Goal: Complete application form: Complete application form

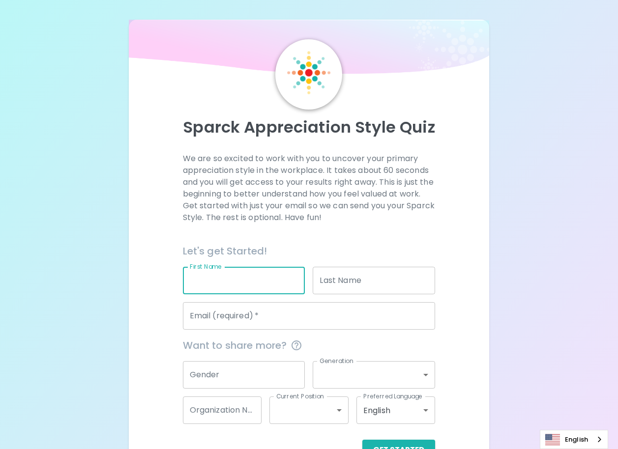
click at [227, 286] on input "First Name" at bounding box center [244, 281] width 122 height 28
type input "์Natthawat"
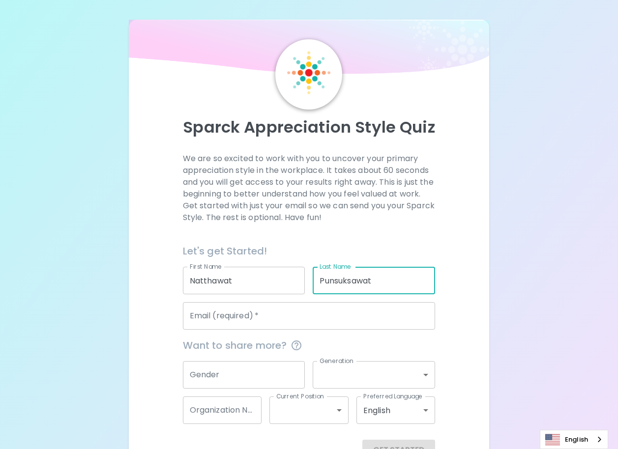
type input "Punsuksawat"
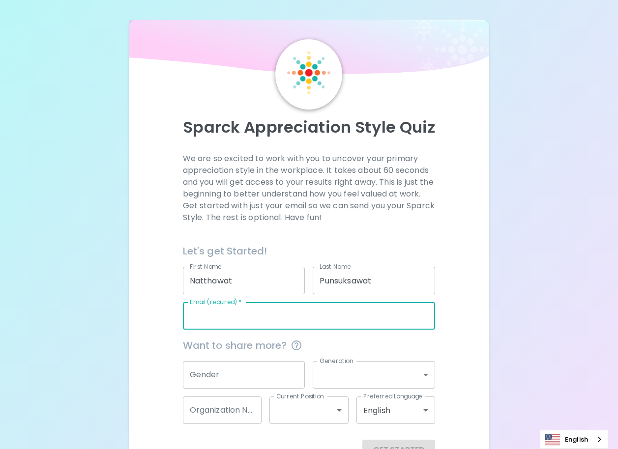
click at [223, 310] on div "Email (required)   * Email (required)   *" at bounding box center [309, 316] width 253 height 28
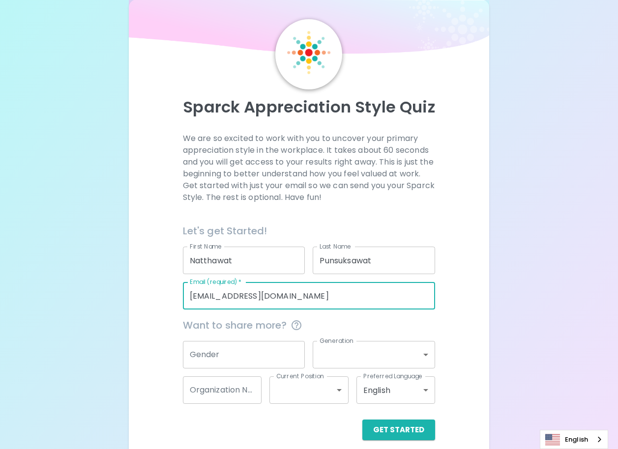
scroll to position [31, 0]
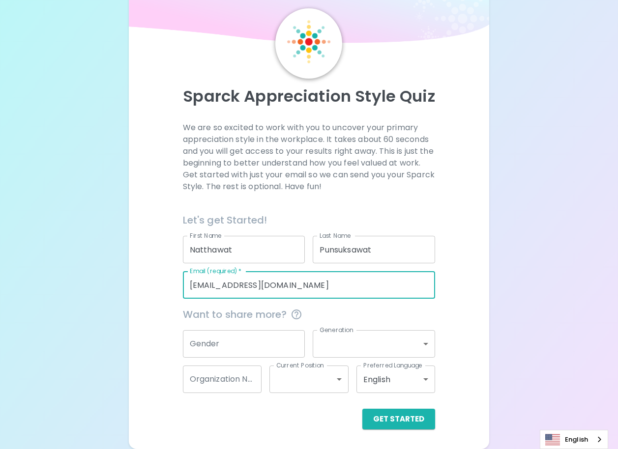
type input "[EMAIL_ADDRESS][DOMAIN_NAME]"
click at [246, 345] on input "Gender" at bounding box center [244, 344] width 122 height 28
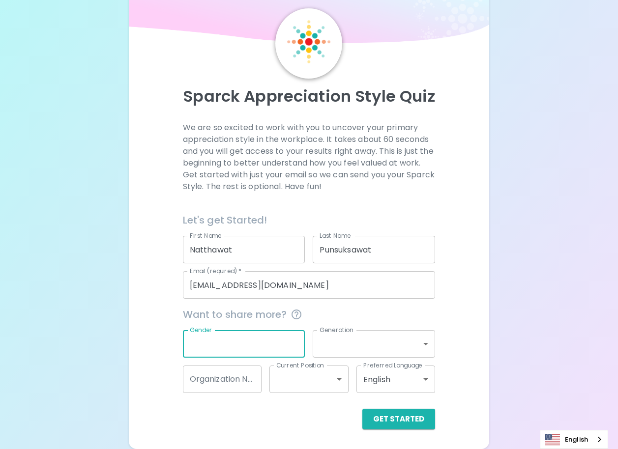
click at [246, 345] on input "Gender" at bounding box center [244, 344] width 122 height 28
type input "[DEMOGRAPHIC_DATA]"
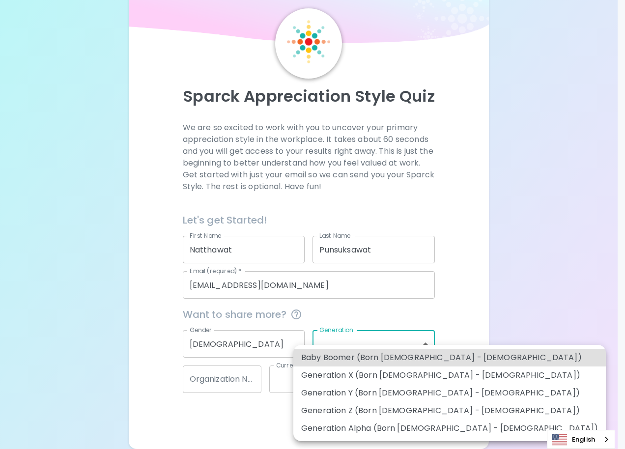
click at [397, 343] on body "Sparck Appreciation Style Quiz We are so excited to work with you to uncover yo…" at bounding box center [312, 209] width 625 height 480
click at [401, 395] on li "Generation Y (Born [DEMOGRAPHIC_DATA] - [DEMOGRAPHIC_DATA])" at bounding box center [449, 393] width 313 height 18
type input "generation_y"
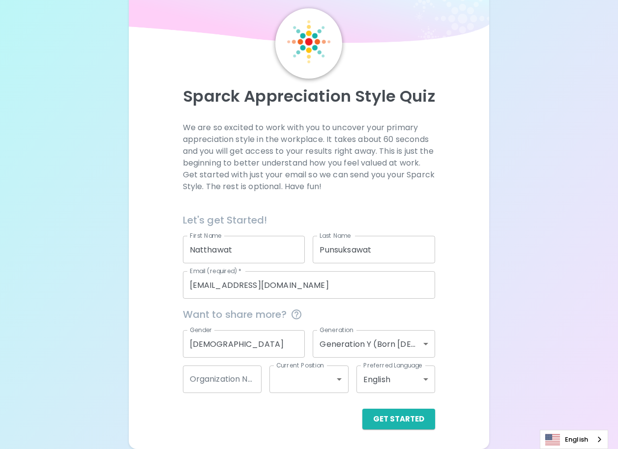
drag, startPoint x: 0, startPoint y: 342, endPoint x: 21, endPoint y: 340, distance: 21.2
click at [0, 342] on html "Sparck Appreciation Style Quiz We are so excited to work with you to uncover yo…" at bounding box center [309, 209] width 618 height 480
click at [219, 372] on input "Organization Name" at bounding box center [222, 380] width 79 height 28
click at [212, 411] on div "Get Started" at bounding box center [309, 419] width 253 height 21
click at [335, 375] on body "Sparck Appreciation Style Quiz We are so excited to work with you to uncover yo…" at bounding box center [309, 209] width 618 height 480
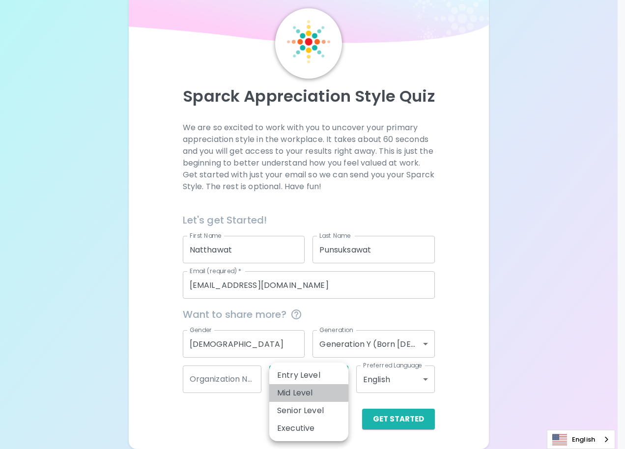
click at [290, 389] on li "Mid Level" at bounding box center [308, 393] width 79 height 18
type input "mid_level"
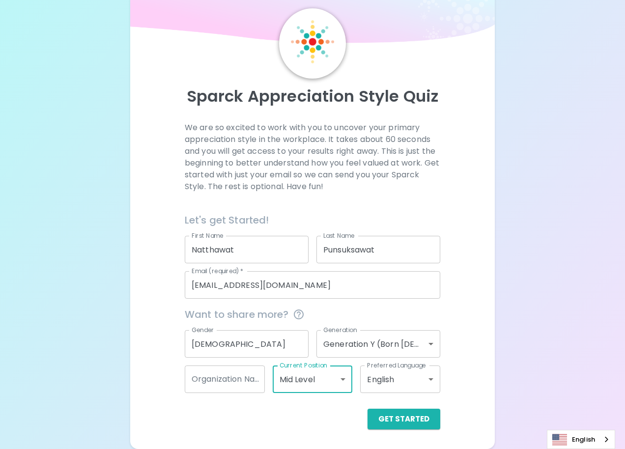
click at [423, 377] on body "Sparck Appreciation Style Quiz We are so excited to work with you to uncover yo…" at bounding box center [312, 209] width 625 height 480
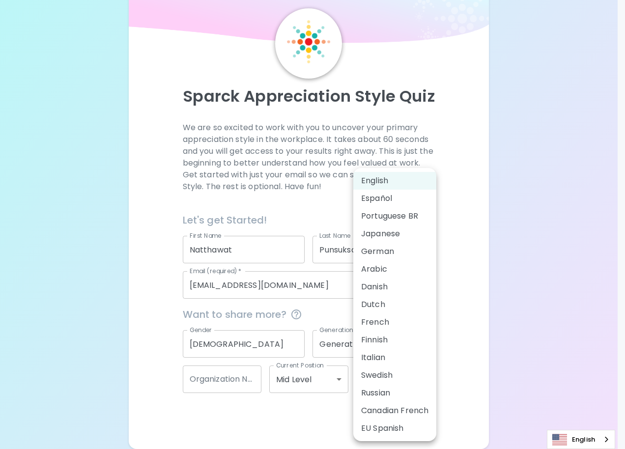
click at [194, 424] on div at bounding box center [312, 224] width 625 height 449
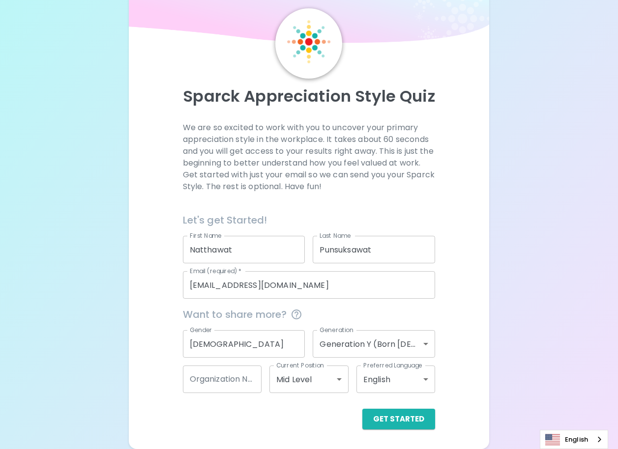
click at [223, 375] on input "Organization Name" at bounding box center [222, 380] width 79 height 28
type input "Drive CR"
click at [396, 430] on div "Sparck Appreciation Style Quiz We are so excited to work with you to uncover yo…" at bounding box center [309, 219] width 360 height 461
click at [399, 423] on button "Get Started" at bounding box center [398, 419] width 73 height 21
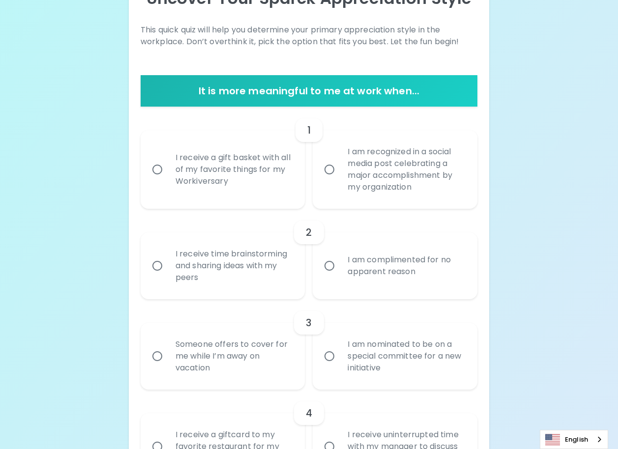
scroll to position [178, 0]
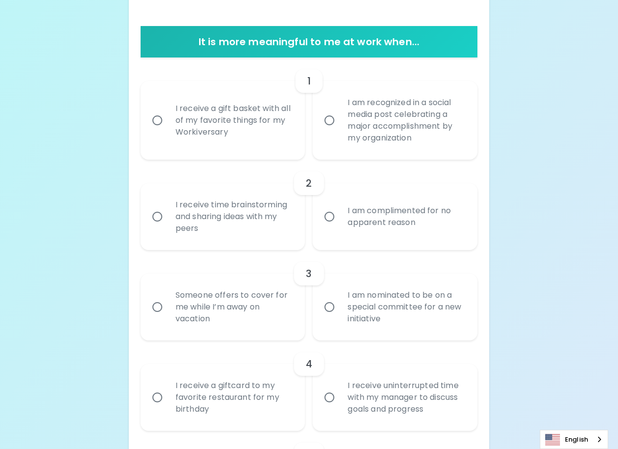
click at [336, 123] on input "I am recognized in a social media post celebrating a major accomplishment by my…" at bounding box center [329, 120] width 21 height 21
radio input "true"
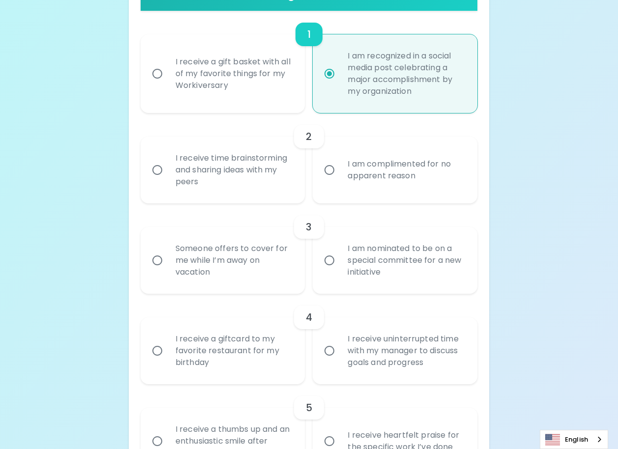
scroll to position [257, 0]
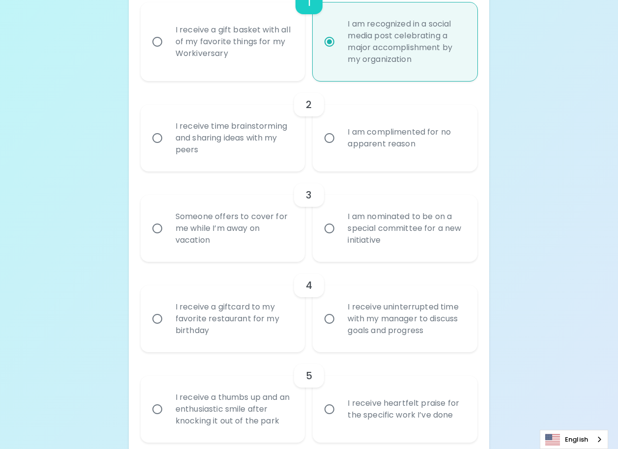
click at [151, 140] on input "I receive time brainstorming and sharing ideas with my peers" at bounding box center [157, 138] width 21 height 21
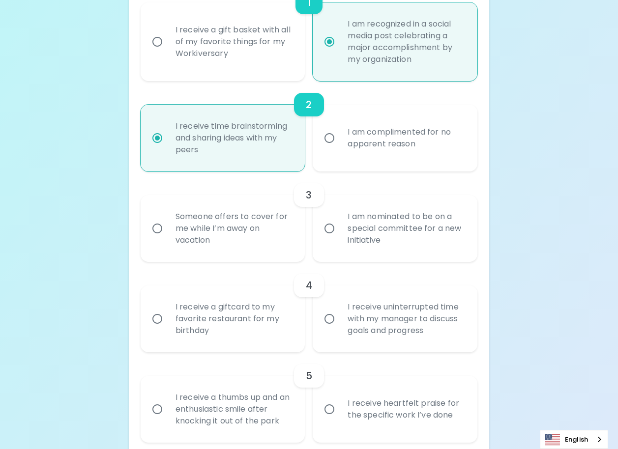
scroll to position [335, 0]
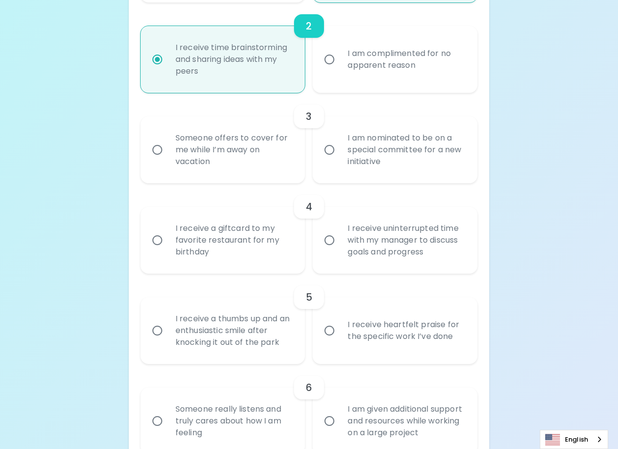
radio input "true"
click at [152, 145] on input "Someone offers to cover for me while I’m away on vacation" at bounding box center [157, 150] width 21 height 21
radio input "false"
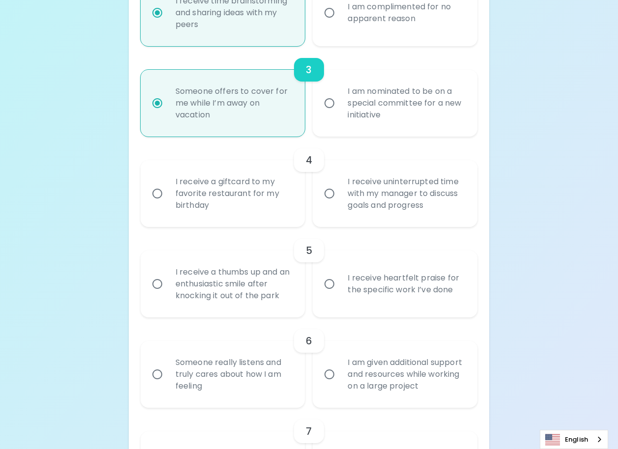
scroll to position [414, 0]
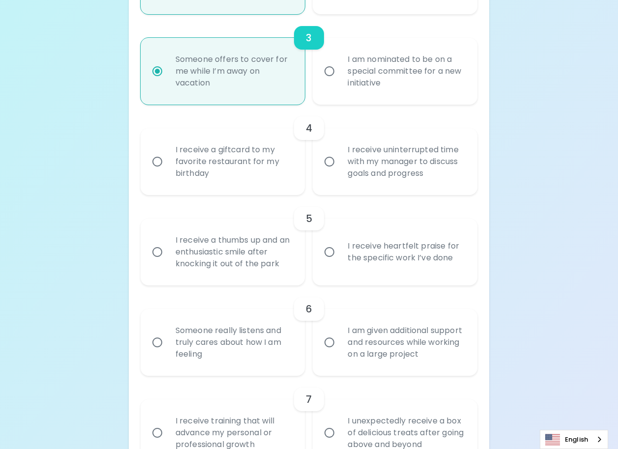
radio input "true"
click at [156, 159] on input "I receive a giftcard to my favorite restaurant for my birthday" at bounding box center [157, 161] width 21 height 21
radio input "false"
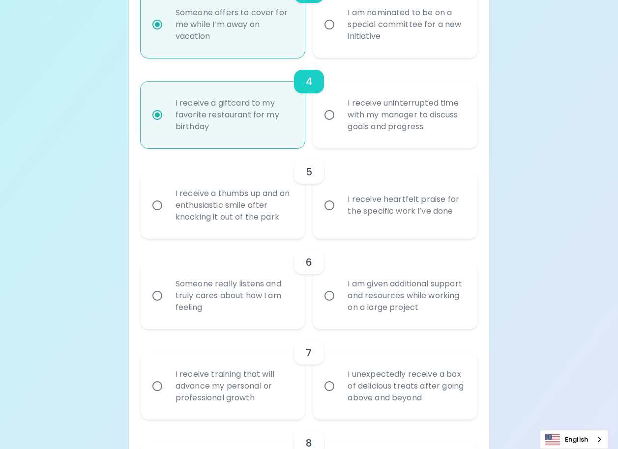
scroll to position [492, 0]
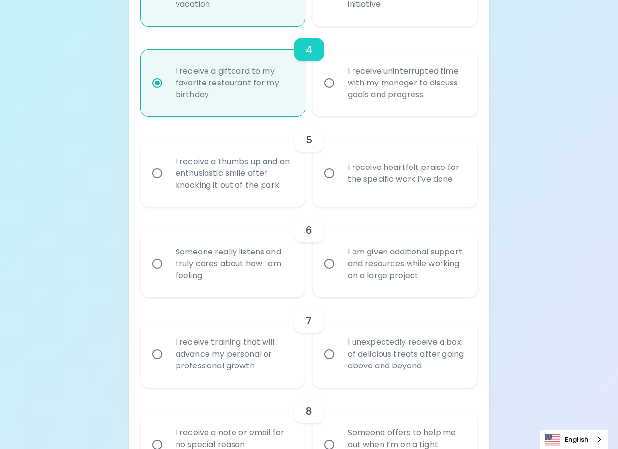
radio input "true"
click at [332, 175] on input "I receive heartfelt praise for the specific work I’ve done" at bounding box center [329, 173] width 21 height 21
radio input "false"
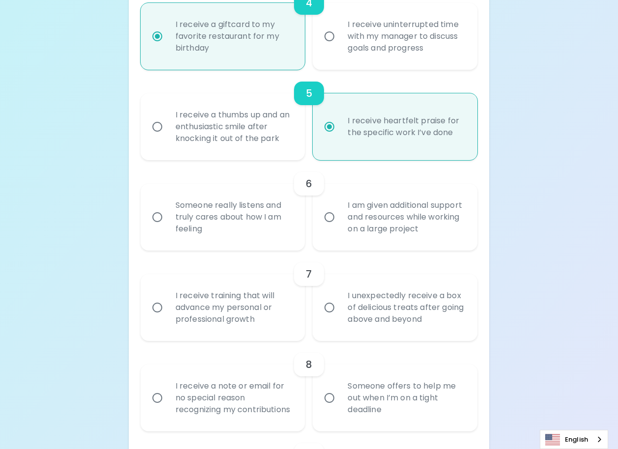
scroll to position [571, 0]
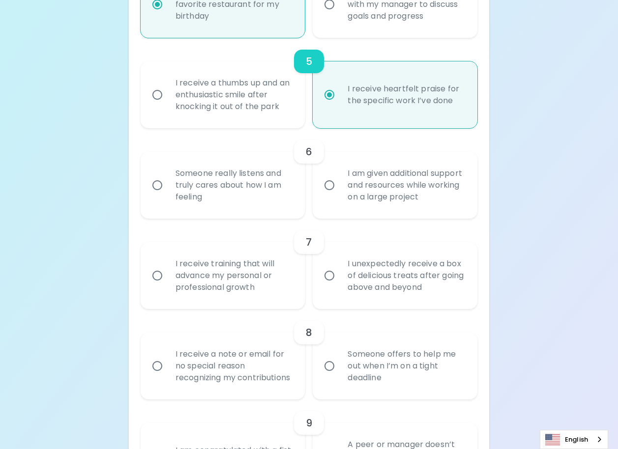
radio input "true"
click at [166, 179] on input "Someone really listens and truly cares about how I am feeling" at bounding box center [157, 185] width 21 height 21
radio input "false"
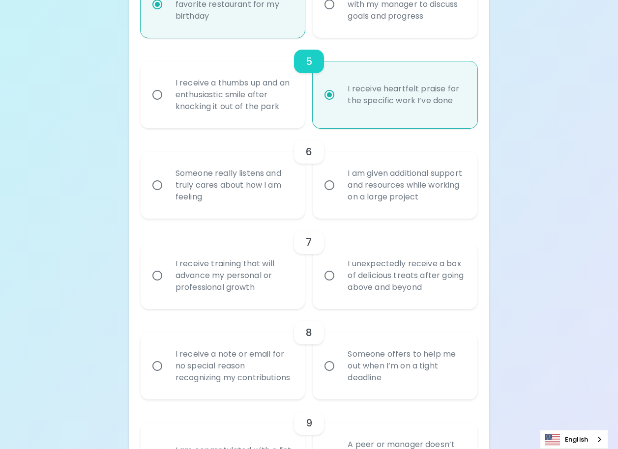
radio input "false"
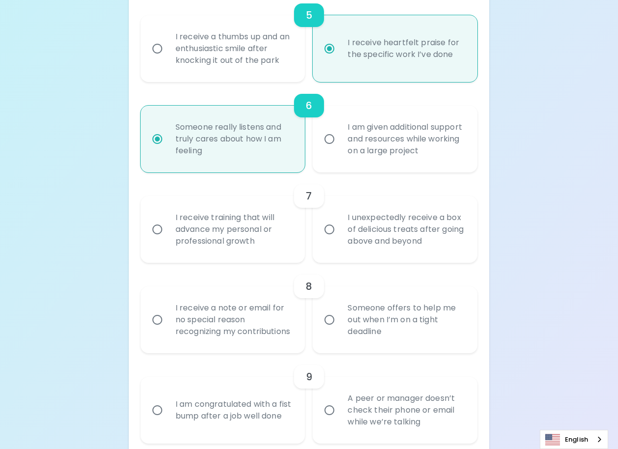
scroll to position [650, 0]
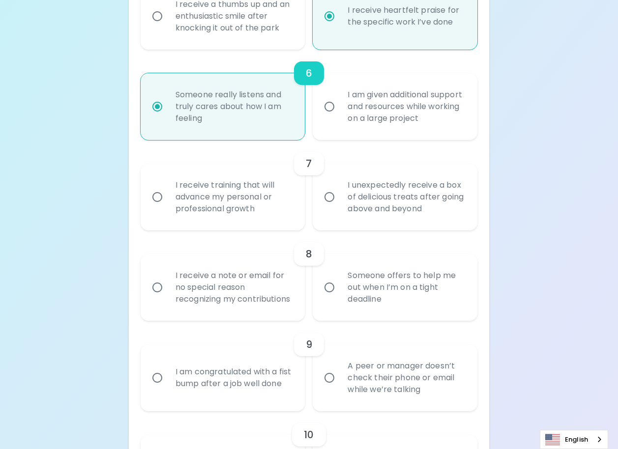
radio input "true"
click at [213, 194] on div "I receive training that will advance my personal or professional growth" at bounding box center [234, 197] width 132 height 59
click at [168, 194] on input "I receive training that will advance my personal or professional growth" at bounding box center [157, 197] width 21 height 21
radio input "false"
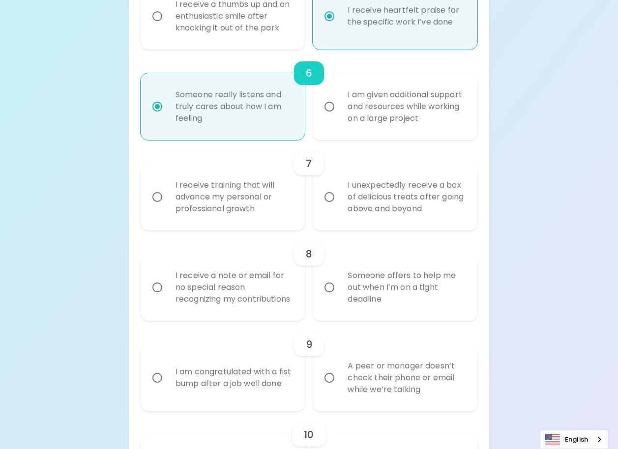
radio input "false"
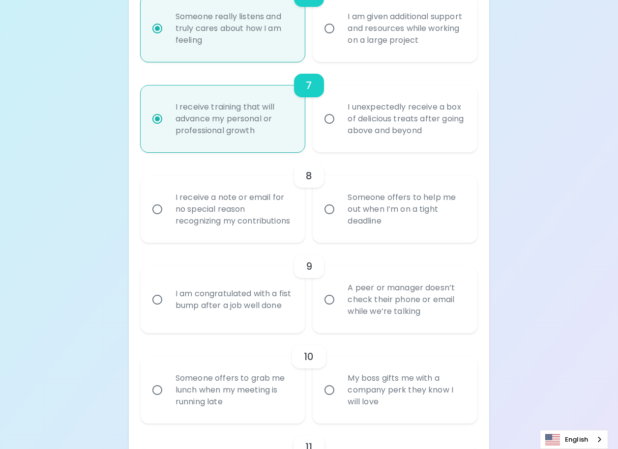
scroll to position [728, 0]
radio input "true"
click at [327, 212] on input "Someone offers to help me out when I’m on a tight deadline" at bounding box center [329, 209] width 21 height 21
radio input "false"
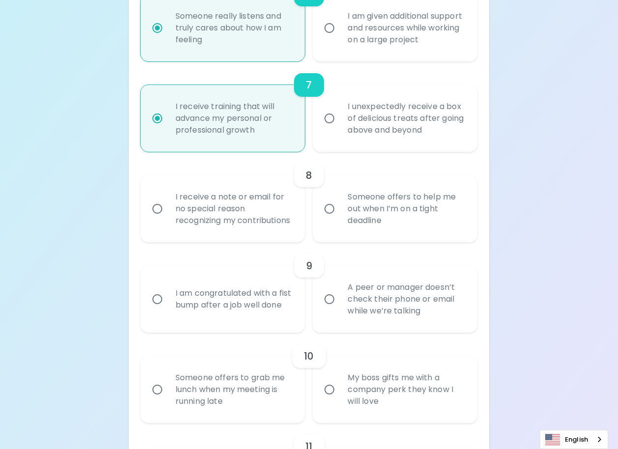
radio input "false"
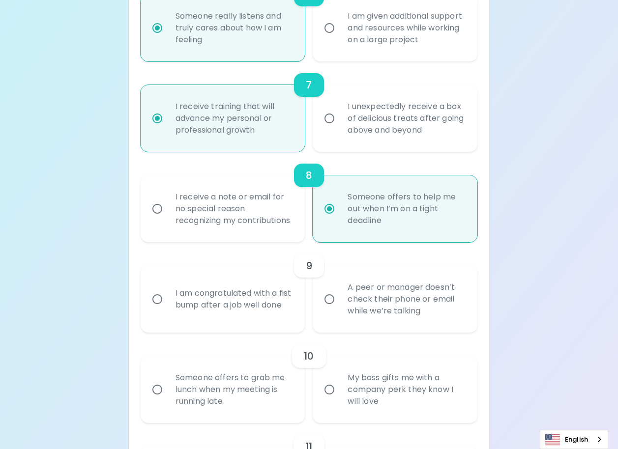
scroll to position [807, 0]
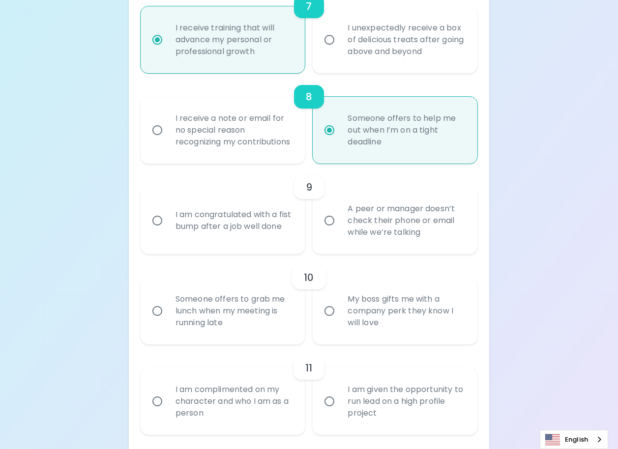
radio input "true"
click at [271, 231] on div "I am congratulated with a fist bump after a job well done" at bounding box center [234, 220] width 132 height 47
click at [168, 231] on input "I am congratulated with a fist bump after a job well done" at bounding box center [157, 220] width 21 height 21
radio input "false"
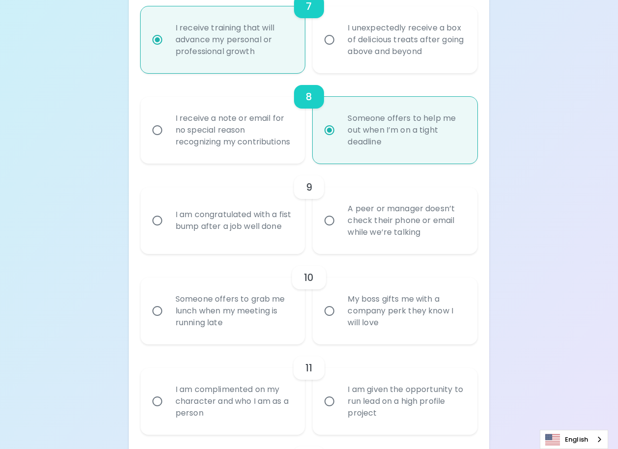
radio input "false"
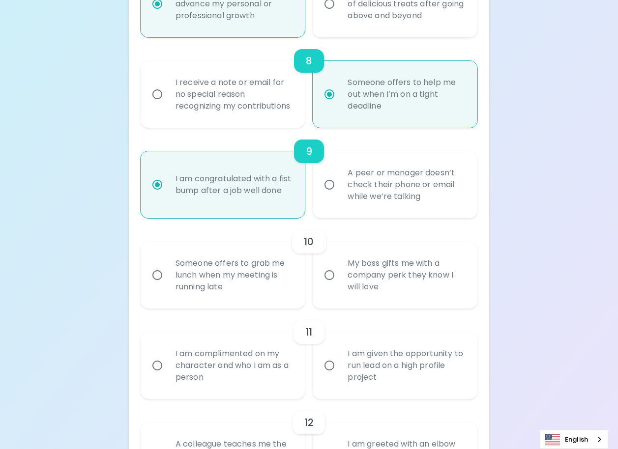
scroll to position [886, 0]
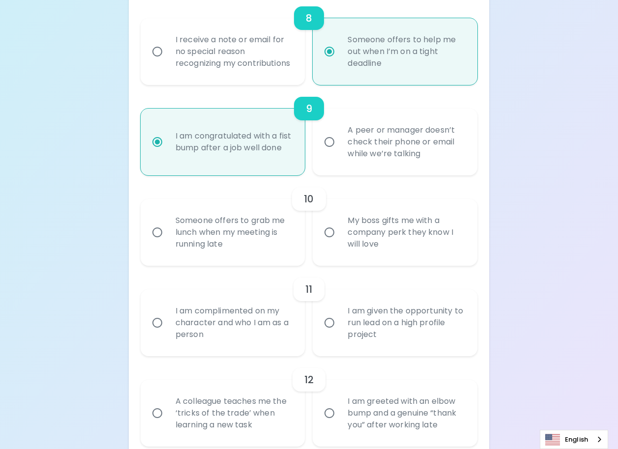
radio input "true"
click at [284, 239] on div "Someone offers to grab me lunch when my meeting is running late" at bounding box center [234, 232] width 132 height 59
click at [168, 239] on input "Someone offers to grab me lunch when my meeting is running late" at bounding box center [157, 232] width 21 height 21
radio input "false"
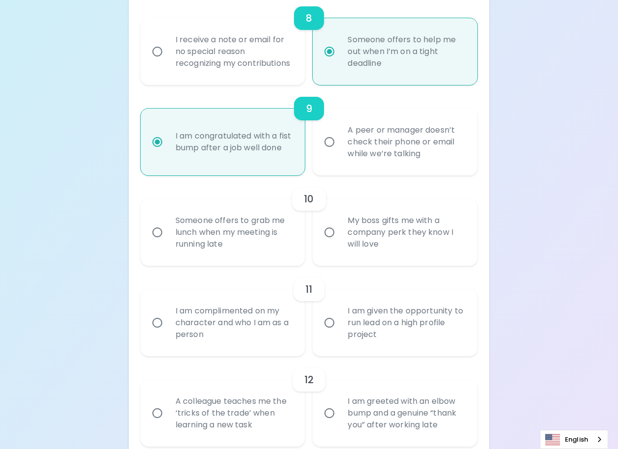
radio input "false"
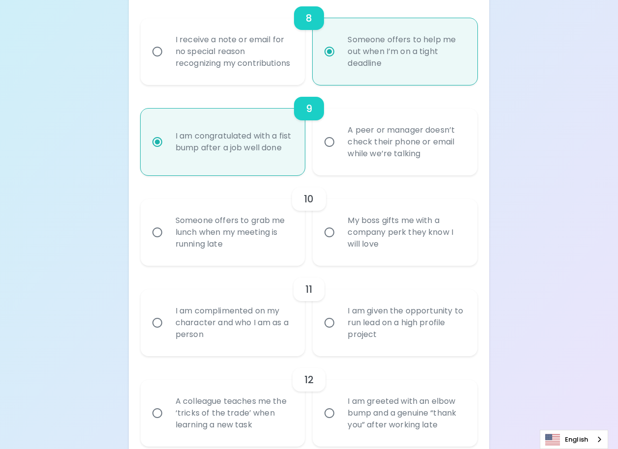
radio input "false"
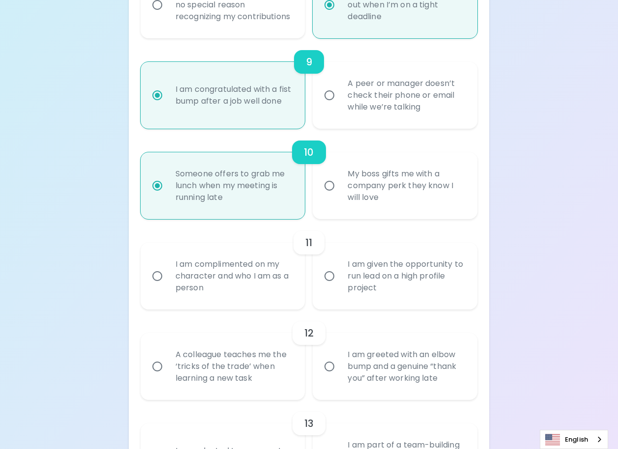
scroll to position [964, 0]
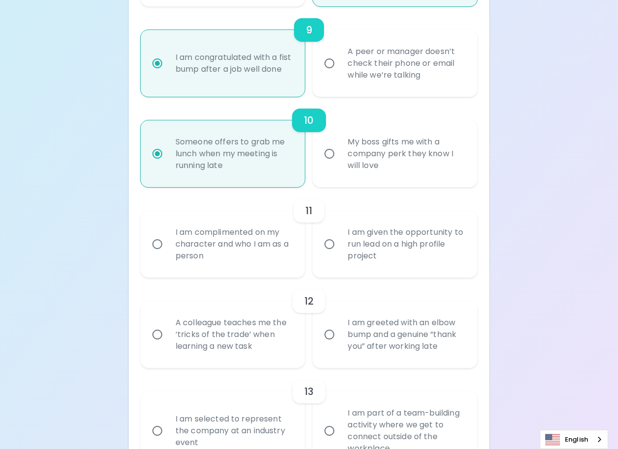
radio input "true"
click at [285, 258] on div "I am complimented on my character and who I am as a person" at bounding box center [234, 244] width 132 height 59
click at [168, 255] on input "I am complimented on my character and who I am as a person" at bounding box center [157, 244] width 21 height 21
radio input "false"
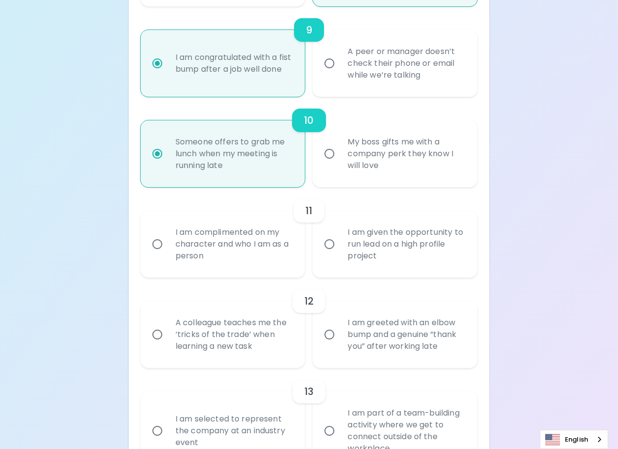
radio input "false"
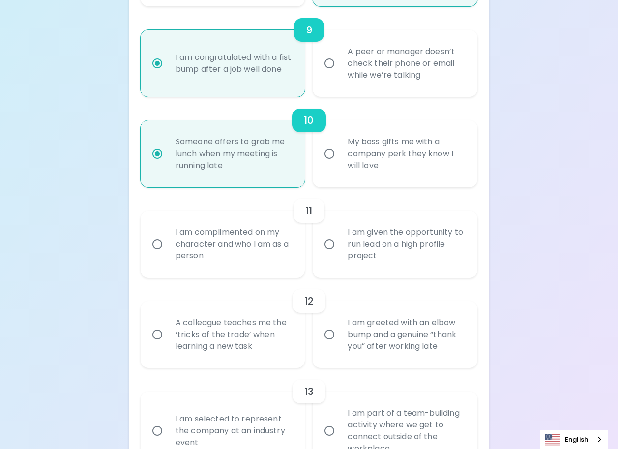
radio input "false"
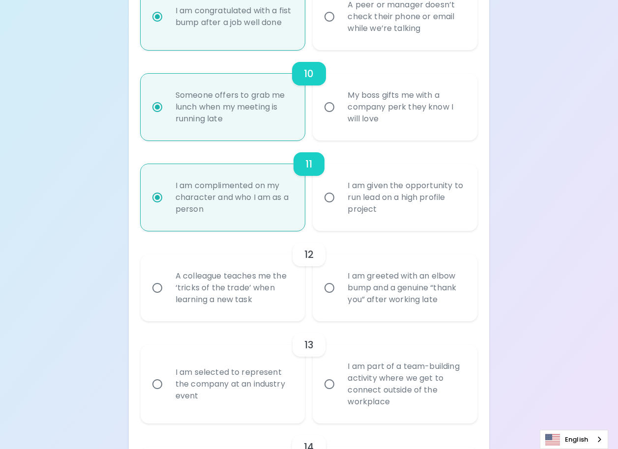
scroll to position [1043, 0]
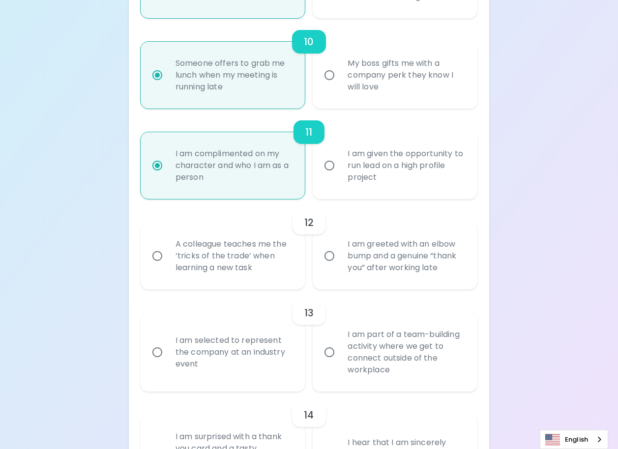
radio input "true"
click at [298, 281] on div "A colleague teaches me the ‘tricks of the trade’ when learning a new task" at bounding box center [234, 256] width 132 height 59
click at [168, 266] on input "A colleague teaches me the ‘tricks of the trade’ when learning a new task" at bounding box center [157, 256] width 21 height 21
radio input "false"
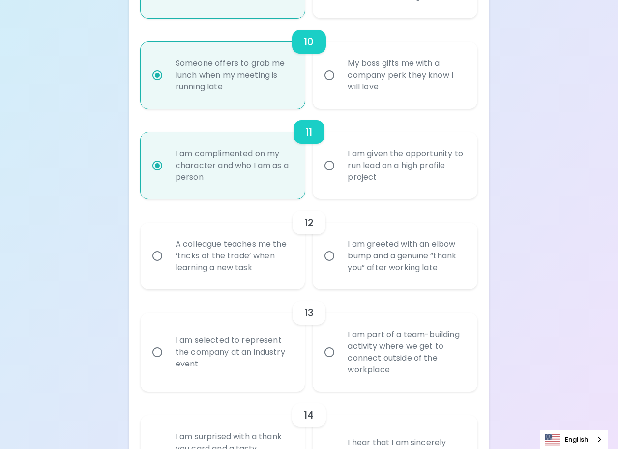
radio input "false"
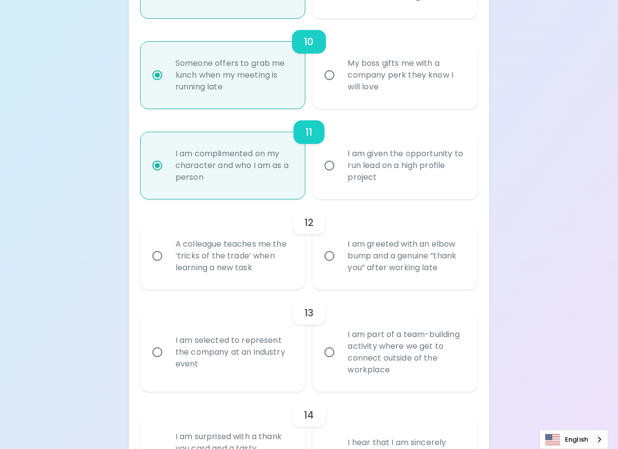
radio input "false"
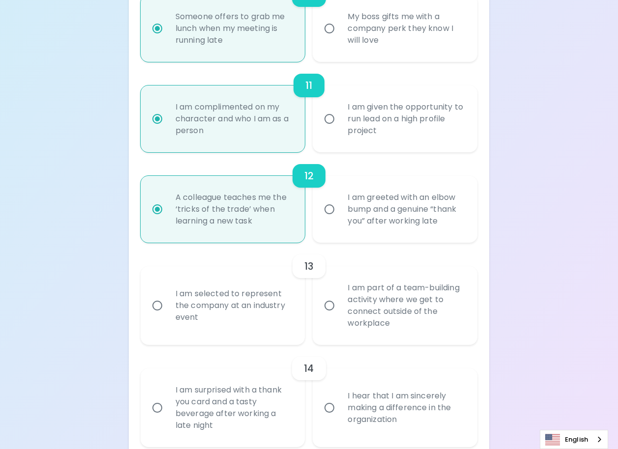
scroll to position [1122, 0]
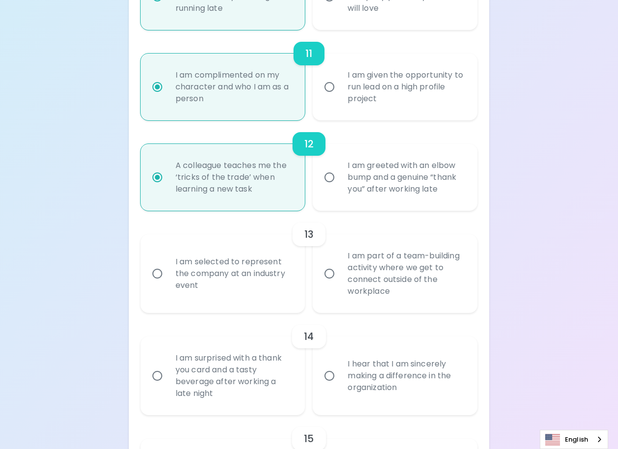
radio input "true"
click at [343, 289] on div "I am part of a team-building activity where we get to connect outside of the wo…" at bounding box center [406, 273] width 132 height 71
click at [340, 284] on input "I am part of a team-building activity where we get to connect outside of the wo…" at bounding box center [329, 273] width 21 height 21
radio input "false"
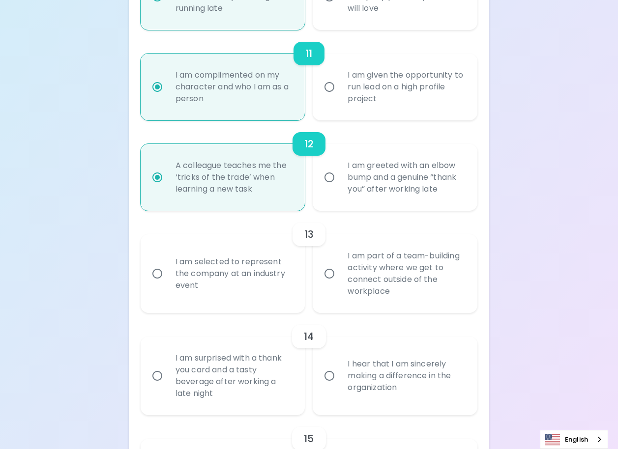
radio input "false"
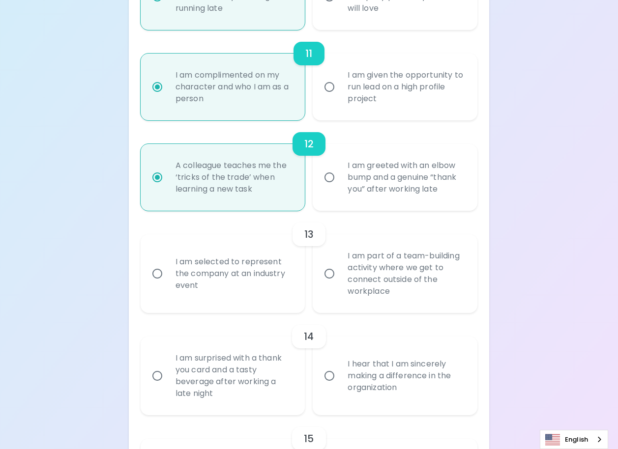
radio input "false"
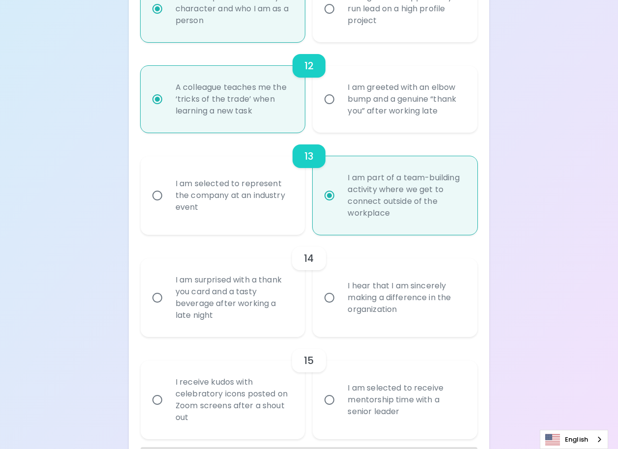
scroll to position [1200, 0]
radio input "true"
click at [343, 317] on div "I hear that I am sincerely making a difference in the organization" at bounding box center [406, 297] width 132 height 59
click at [340, 308] on input "I hear that I am sincerely making a difference in the organization" at bounding box center [329, 297] width 21 height 21
radio input "false"
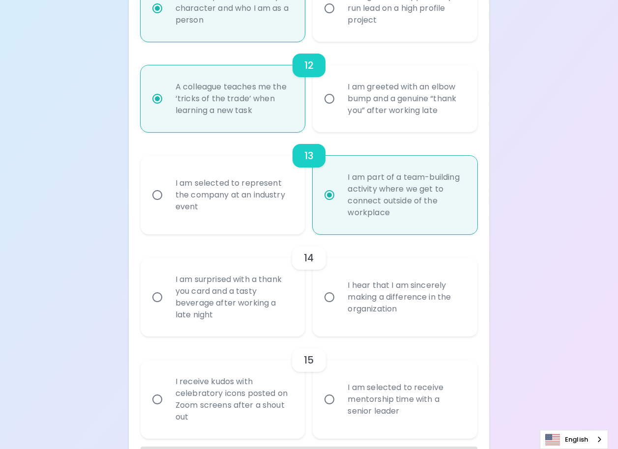
radio input "false"
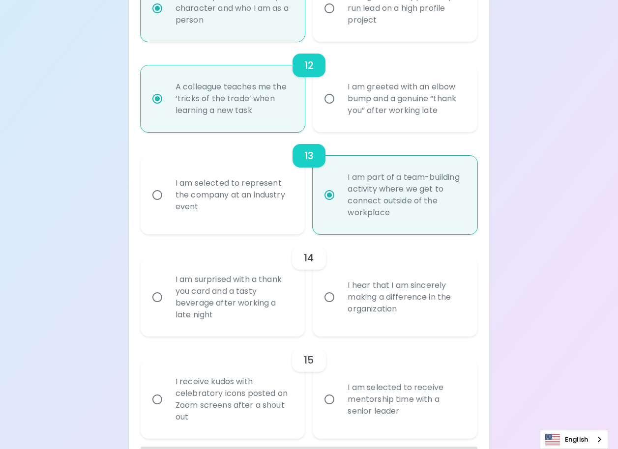
radio input "false"
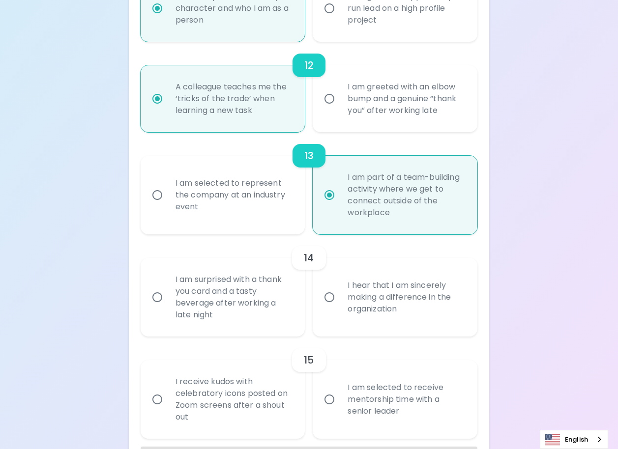
radio input "false"
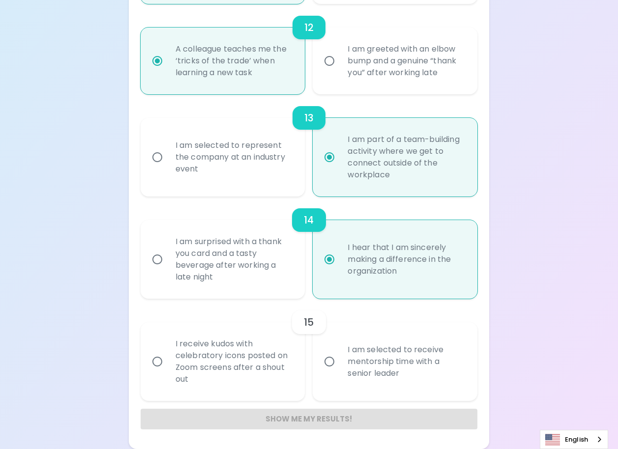
scroll to position [1250, 0]
radio input "true"
click at [355, 361] on div "I am selected to receive mentorship time with a senior leader" at bounding box center [406, 361] width 132 height 59
click at [340, 361] on input "I am selected to receive mentorship time with a senior leader" at bounding box center [329, 361] width 21 height 21
radio input "false"
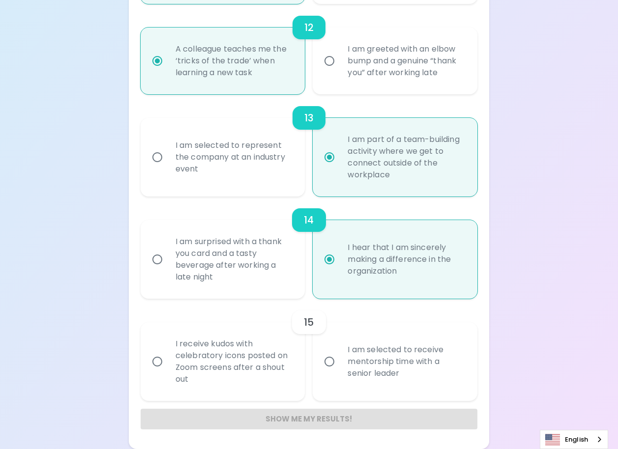
radio input "false"
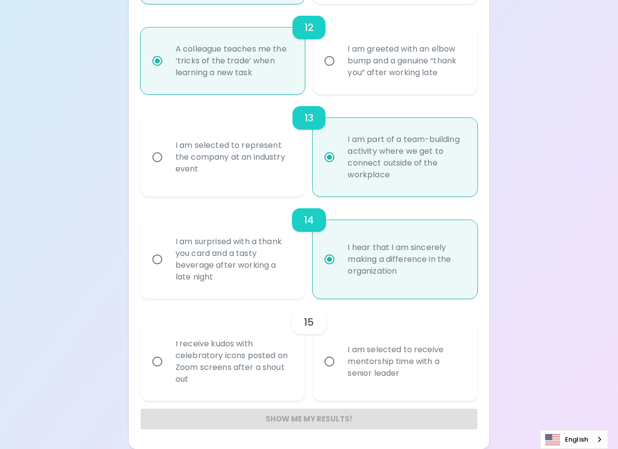
radio input "false"
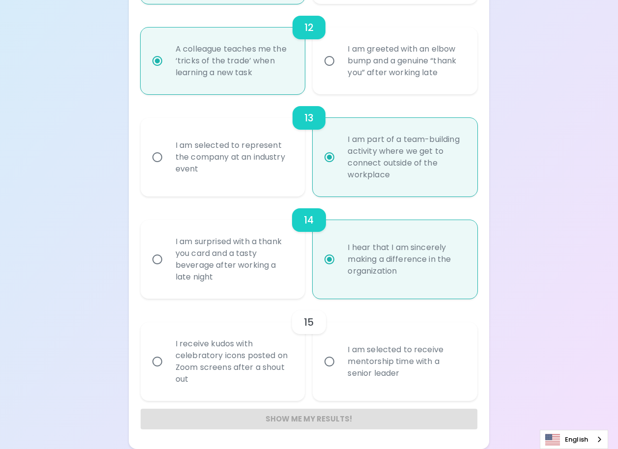
radio input "false"
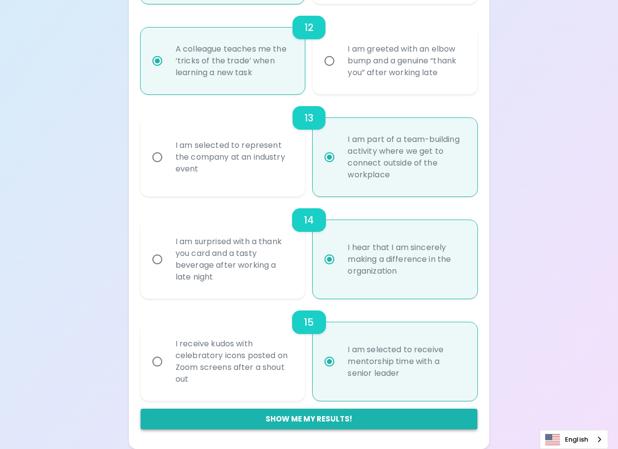
radio input "true"
click at [320, 418] on button "Show me my results!" at bounding box center [309, 419] width 337 height 21
radio input "false"
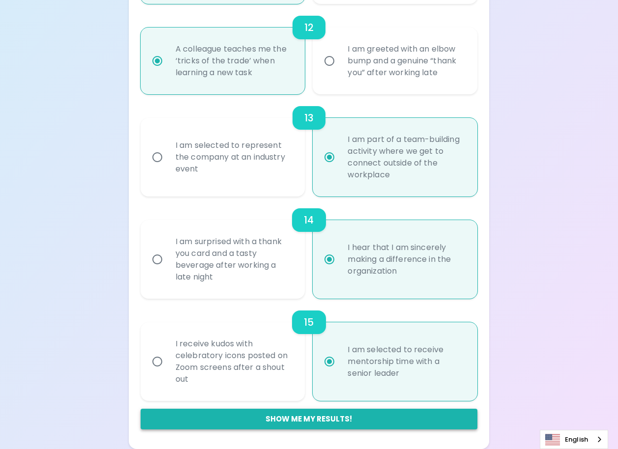
radio input "false"
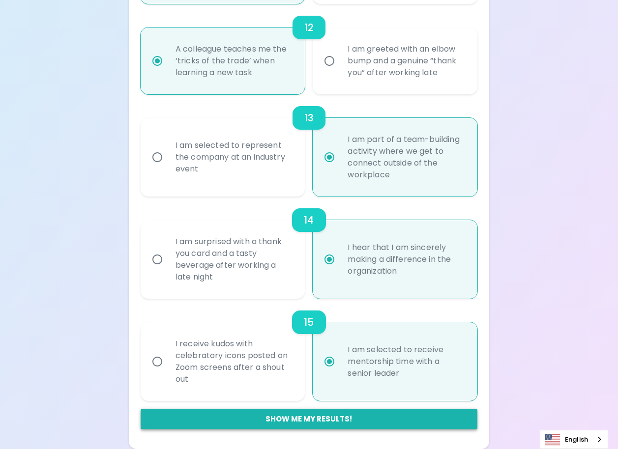
radio input "false"
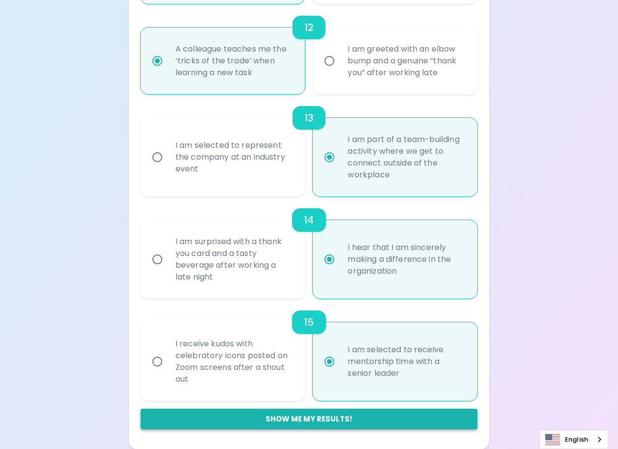
radio input "false"
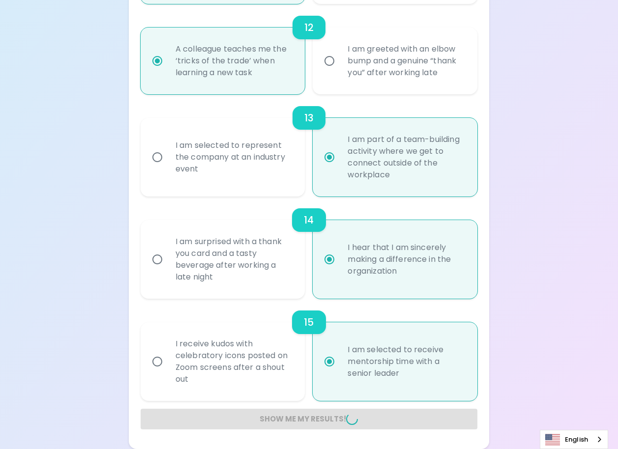
radio input "false"
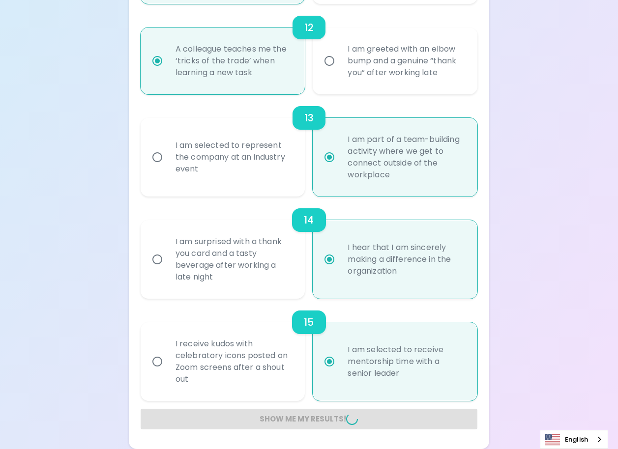
radio input "false"
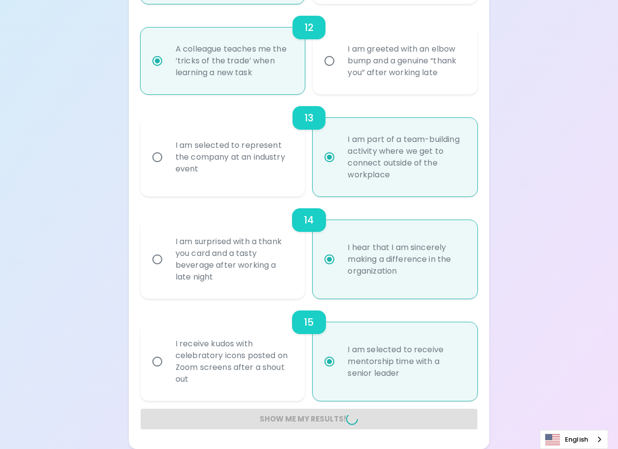
radio input "false"
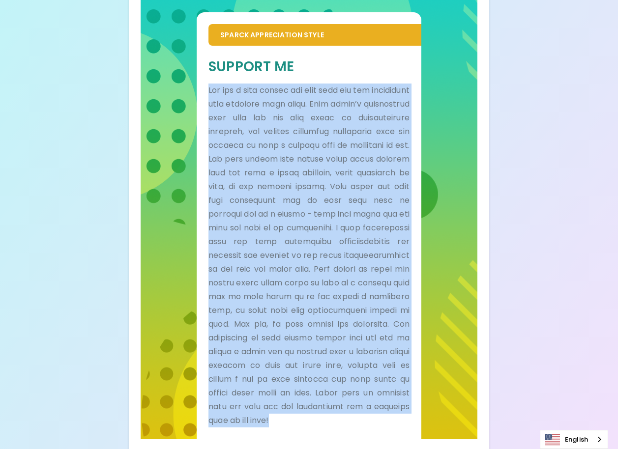
scroll to position [253, 0]
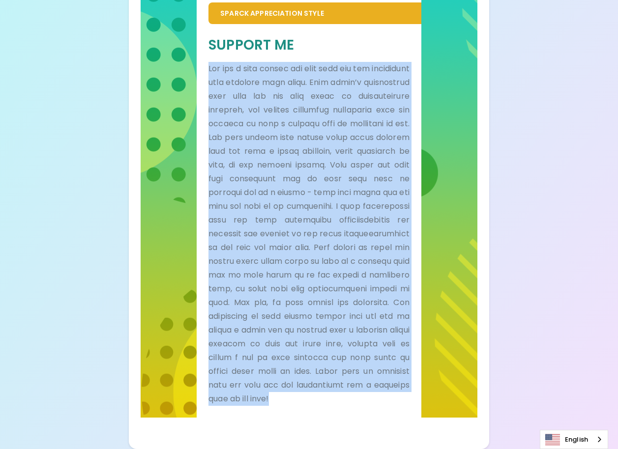
drag, startPoint x: 210, startPoint y: 89, endPoint x: 350, endPoint y: 393, distance: 334.3
click at [350, 393] on p at bounding box center [308, 234] width 201 height 344
copy p "You are a team player and know that you can accomplish more together than alone…"
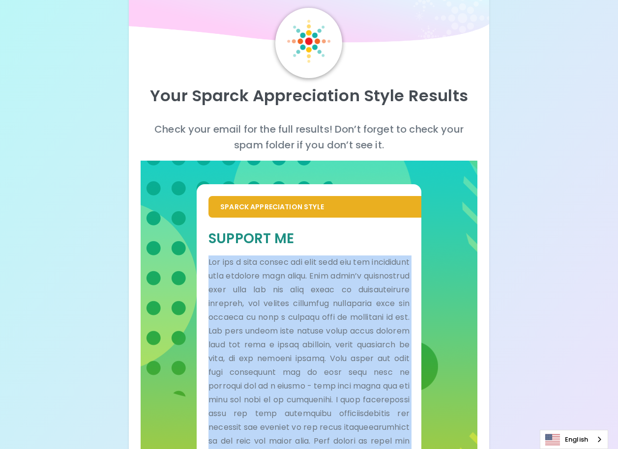
scroll to position [7, 0]
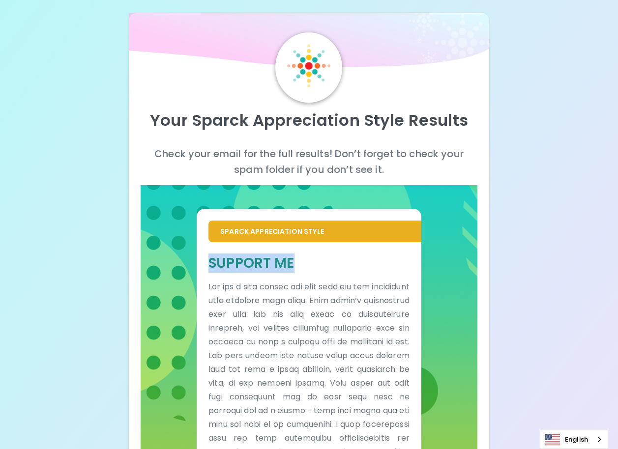
drag, startPoint x: 295, startPoint y: 262, endPoint x: 210, endPoint y: 269, distance: 84.8
click at [210, 269] on h5 "Support Me" at bounding box center [308, 263] width 201 height 18
copy h5 "Support Me"
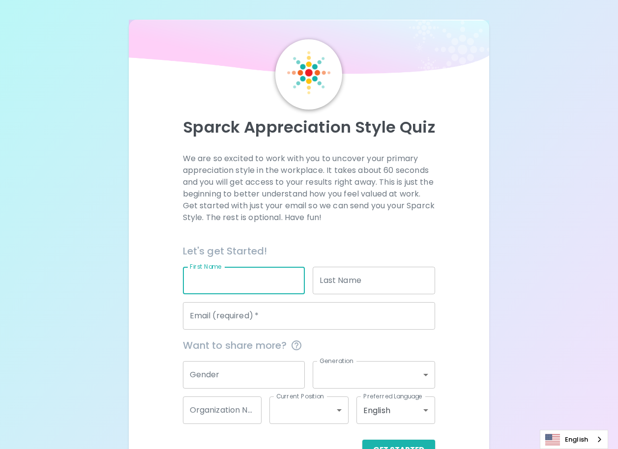
click at [296, 279] on input "First Name" at bounding box center [244, 281] width 122 height 28
type input "์Natthawat"
type input "Punsuksawat"
type input "[EMAIL_ADDRESS][DOMAIN_NAME]"
type input "[DEMOGRAPHIC_DATA]"
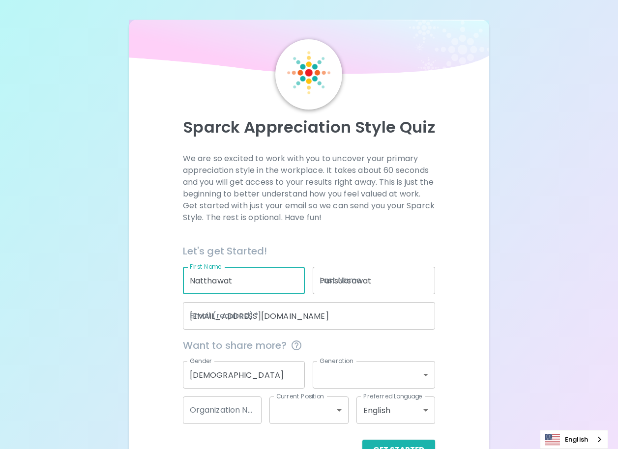
type input "generation_y"
type input "Drive CR"
type input "mid_level"
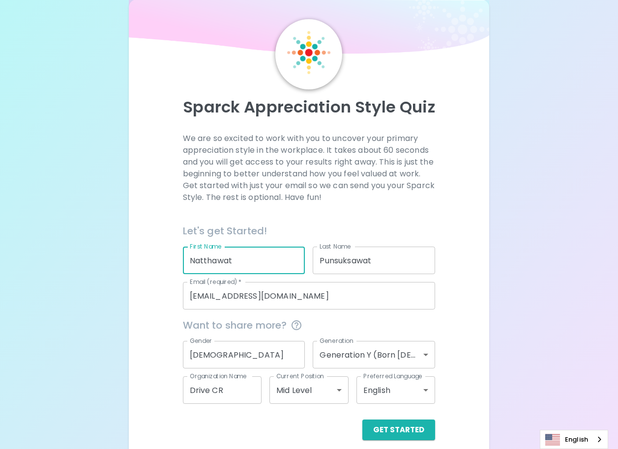
scroll to position [31, 0]
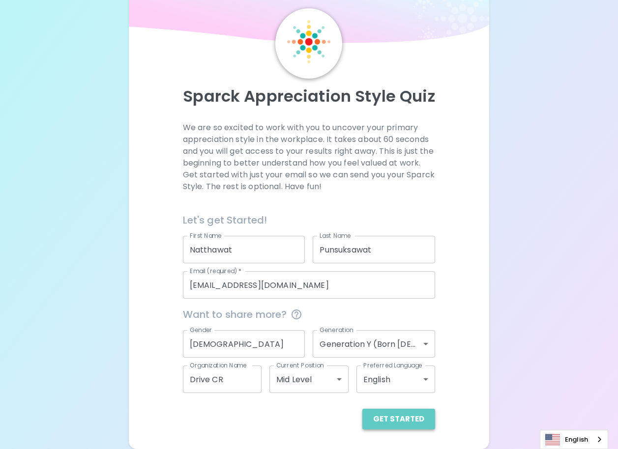
click at [416, 417] on button "Get Started" at bounding box center [398, 419] width 73 height 21
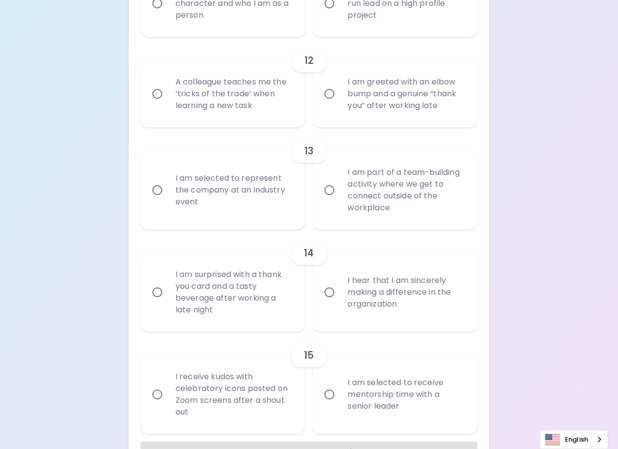
scroll to position [1250, 0]
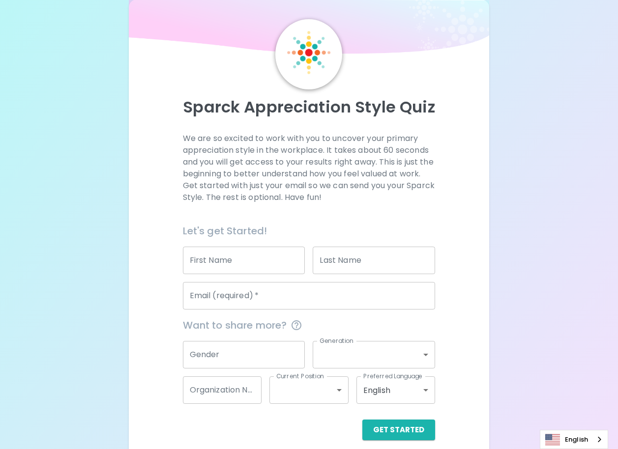
scroll to position [31, 0]
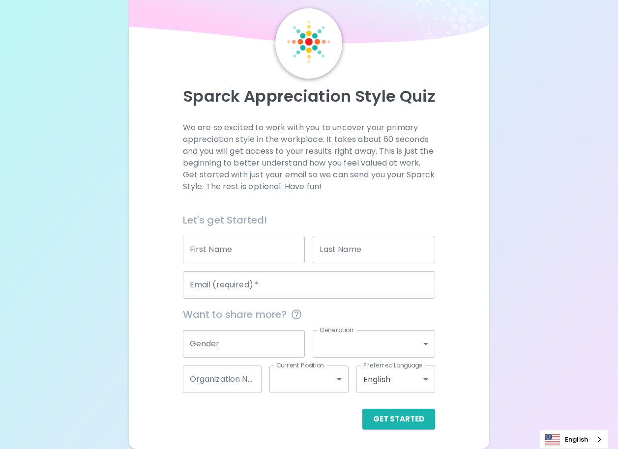
click at [266, 245] on input "First Name" at bounding box center [244, 250] width 122 height 28
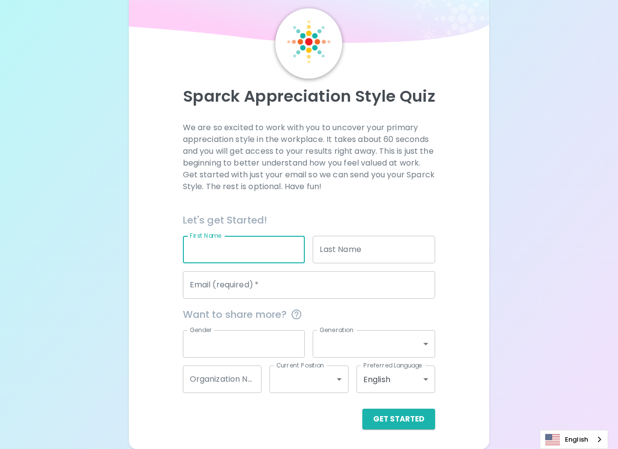
type input "์Natthawat"
type input "Punsuksawat"
type input "[EMAIL_ADDRESS][DOMAIN_NAME]"
type input "[DEMOGRAPHIC_DATA]"
type input "generation_y"
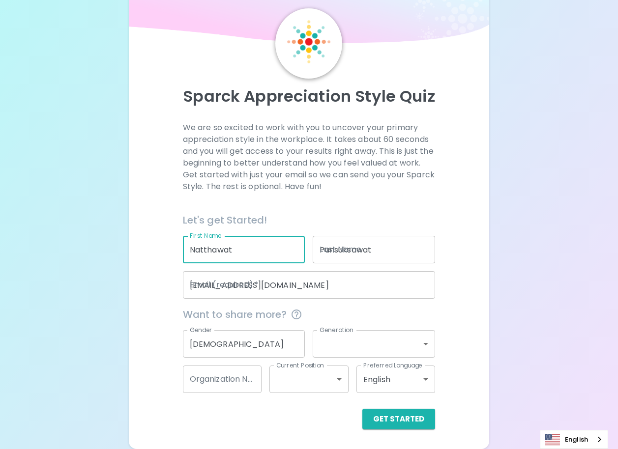
type input "Drive CR"
type input "mid_level"
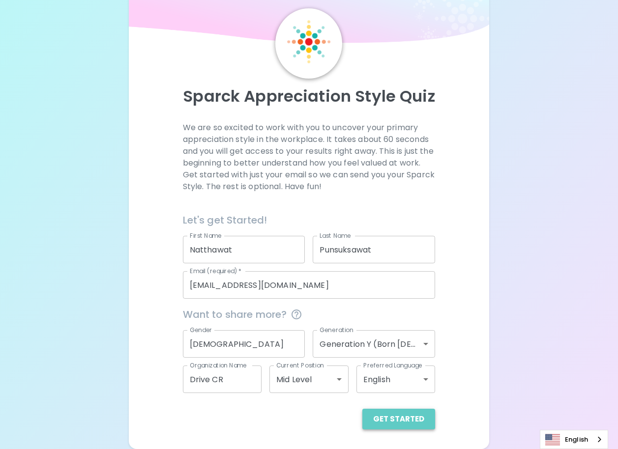
click at [402, 417] on button "Get Started" at bounding box center [398, 419] width 73 height 21
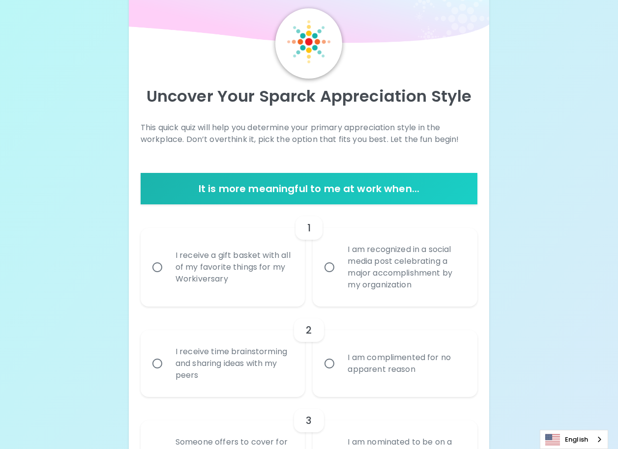
click at [423, 266] on div "I am recognized in a social media post celebrating a major accomplishment by my…" at bounding box center [406, 267] width 132 height 71
click at [340, 266] on input "I am recognized in a social media post celebrating a major accomplishment by my…" at bounding box center [329, 267] width 21 height 21
radio input "true"
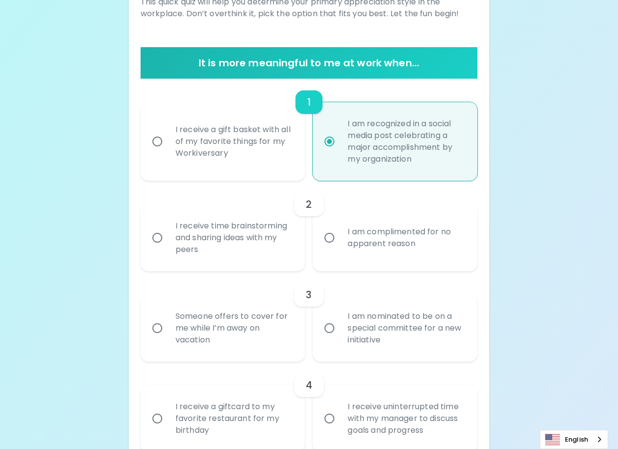
scroll to position [208, 0]
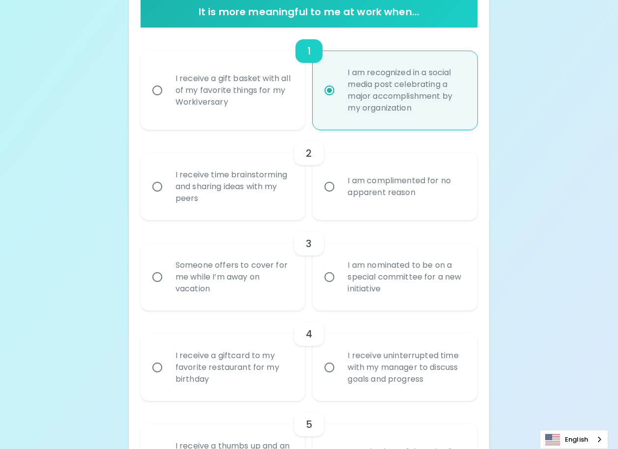
click at [212, 178] on div "I receive time brainstorming and sharing ideas with my peers" at bounding box center [234, 186] width 132 height 59
click at [168, 178] on input "I receive time brainstorming and sharing ideas with my peers" at bounding box center [157, 186] width 21 height 21
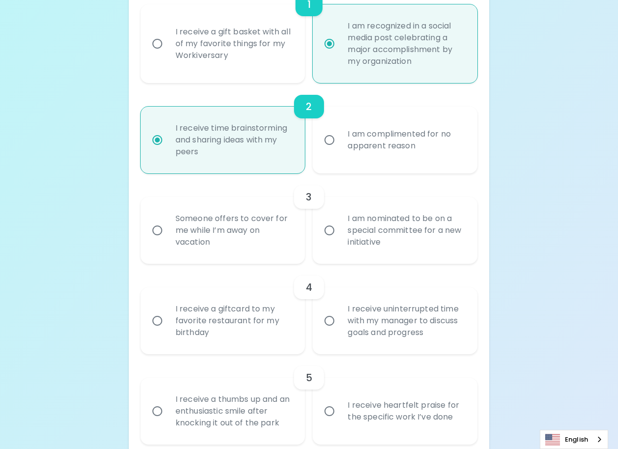
scroll to position [287, 0]
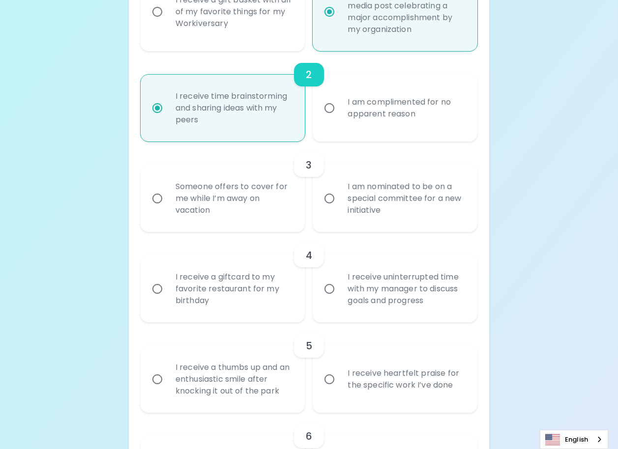
radio input "true"
click at [274, 212] on div "Someone offers to cover for me while I’m away on vacation" at bounding box center [234, 198] width 132 height 59
click at [168, 209] on input "Someone offers to cover for me while I’m away on vacation" at bounding box center [157, 198] width 21 height 21
radio input "false"
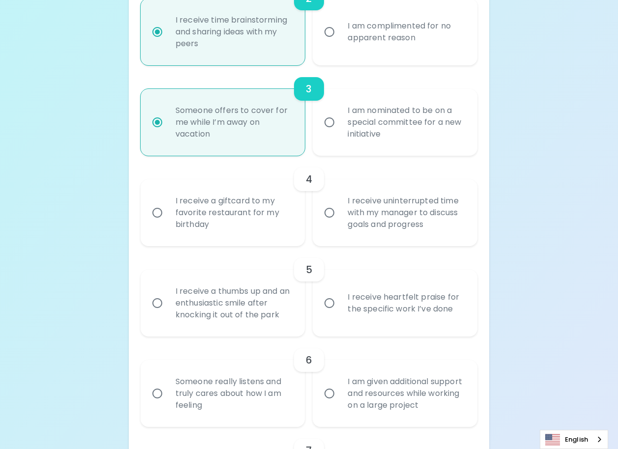
scroll to position [365, 0]
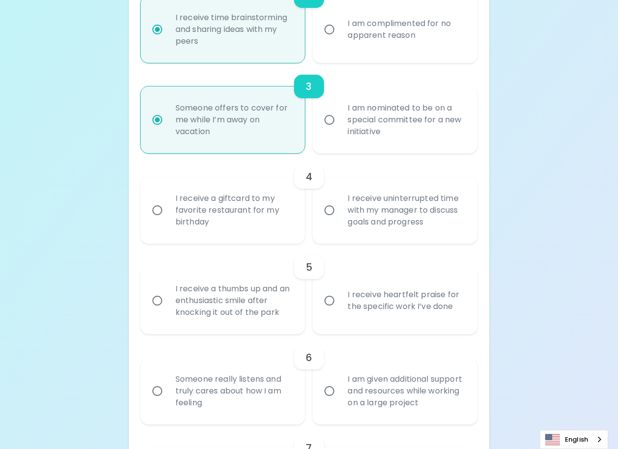
radio input "true"
click at [423, 218] on div "I receive uninterrupted time with my manager to discuss goals and progress" at bounding box center [406, 210] width 132 height 59
click at [340, 218] on input "I receive uninterrupted time with my manager to discuss goals and progress" at bounding box center [329, 210] width 21 height 21
radio input "false"
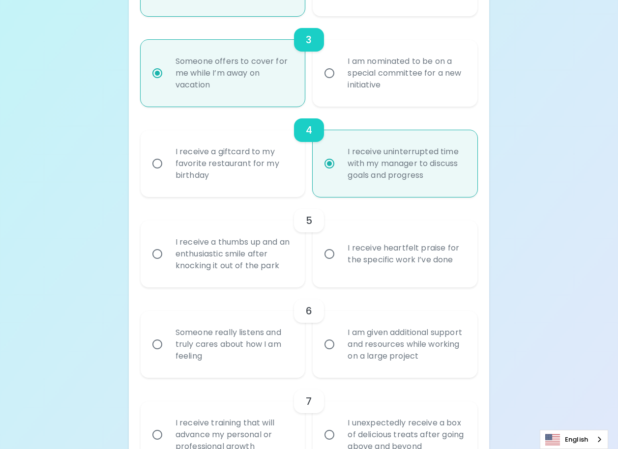
scroll to position [444, 0]
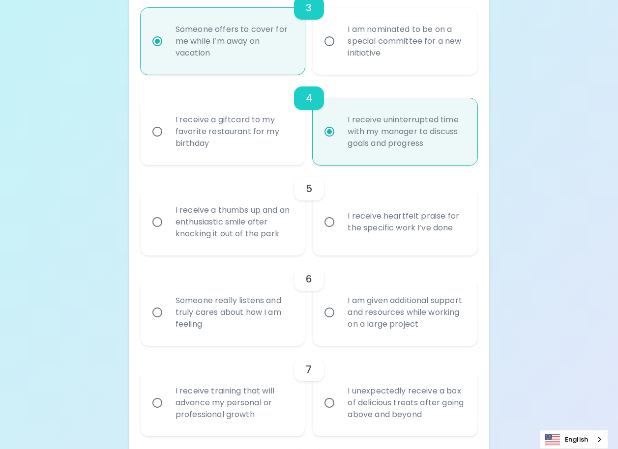
radio input "true"
click at [422, 229] on div "I receive heartfelt praise for the specific work I’ve done" at bounding box center [406, 222] width 132 height 47
click at [340, 229] on input "I receive heartfelt praise for the specific work I’ve done" at bounding box center [329, 222] width 21 height 21
radio input "false"
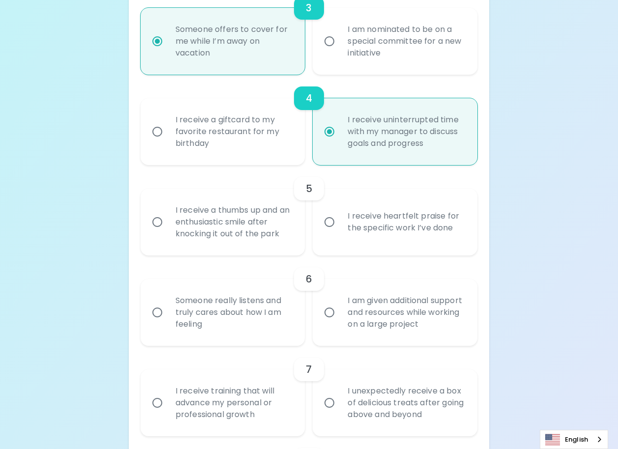
radio input "false"
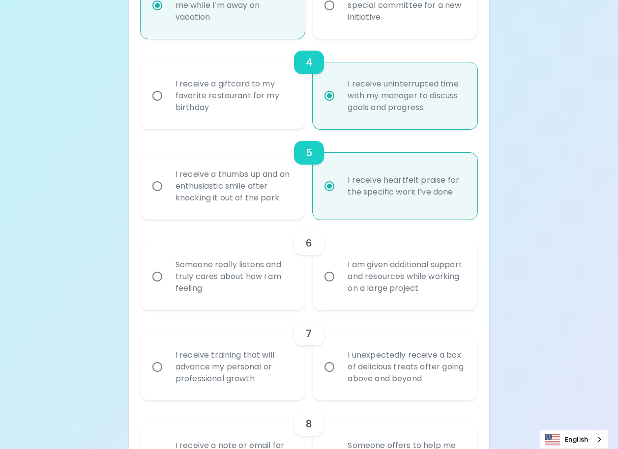
scroll to position [522, 0]
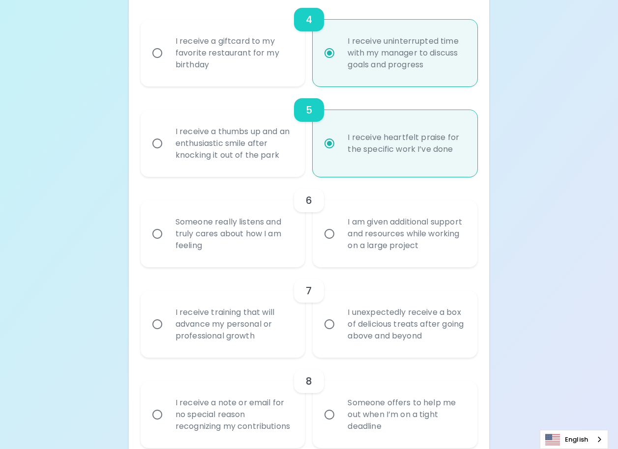
radio input "true"
click at [419, 244] on div "I am given additional support and resources while working on a large project" at bounding box center [406, 233] width 132 height 59
click at [340, 244] on input "I am given additional support and resources while working on a large project" at bounding box center [329, 234] width 21 height 21
radio input "false"
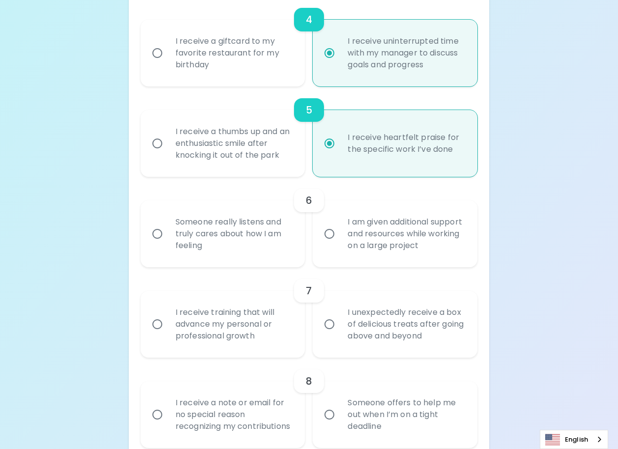
radio input "false"
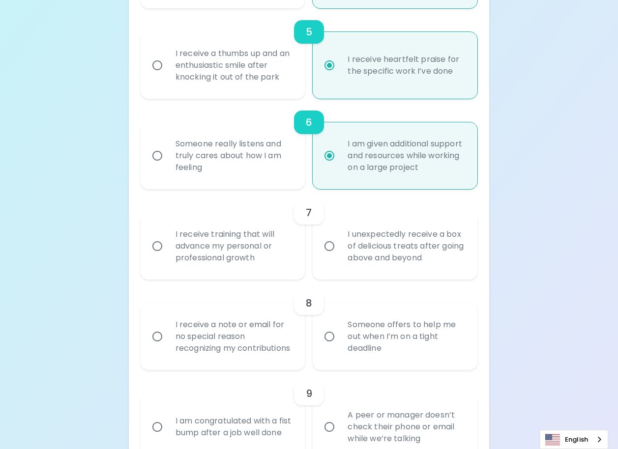
scroll to position [601, 0]
radio input "true"
click at [212, 247] on div "I receive training that will advance my personal or professional growth" at bounding box center [234, 245] width 132 height 59
click at [168, 247] on input "I receive training that will advance my personal or professional growth" at bounding box center [157, 245] width 21 height 21
radio input "false"
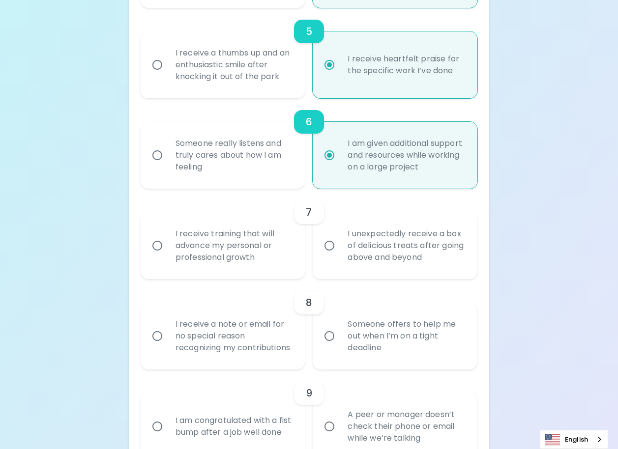
radio input "false"
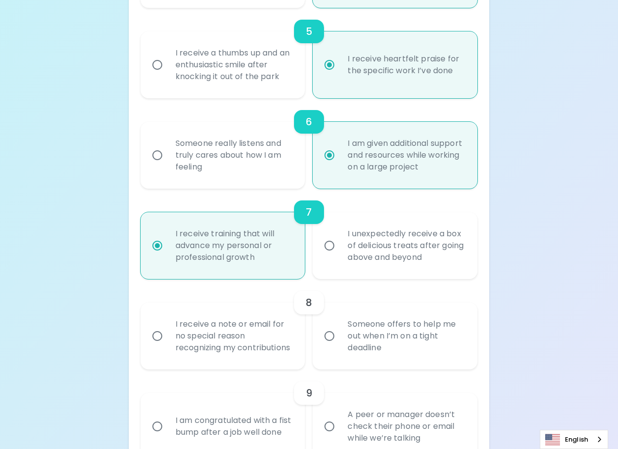
scroll to position [680, 0]
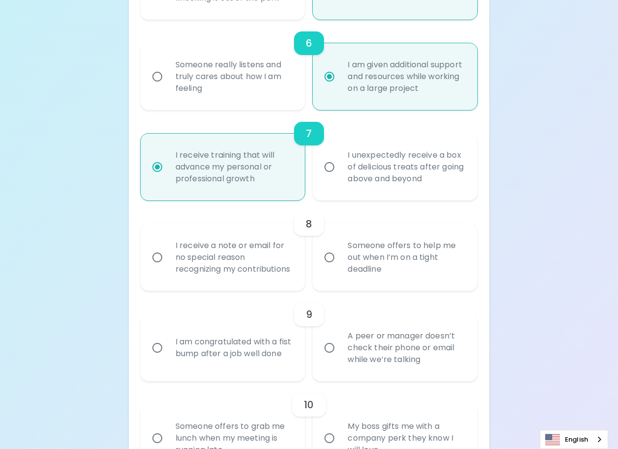
radio input "true"
click at [263, 274] on div "I receive a note or email for no special reason recognizing my contributions" at bounding box center [234, 257] width 132 height 59
click at [168, 268] on input "I receive a note or email for no special reason recognizing my contributions" at bounding box center [157, 257] width 21 height 21
radio input "false"
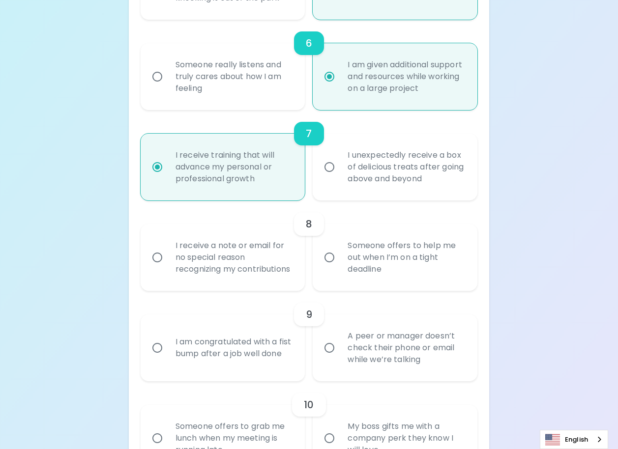
radio input "false"
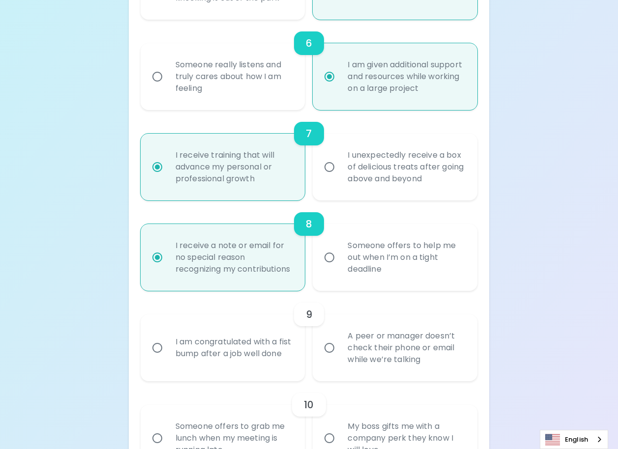
scroll to position [758, 0]
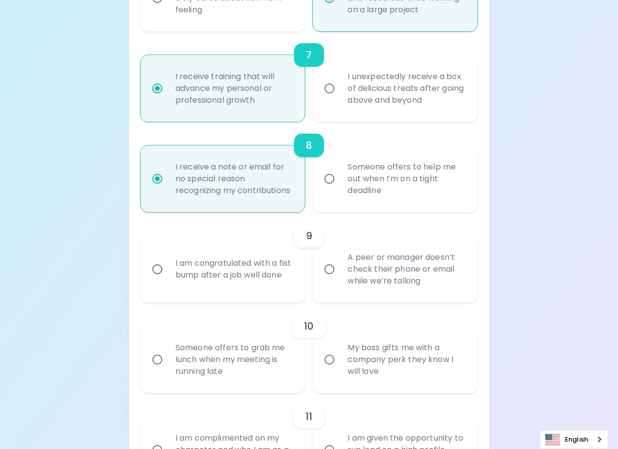
radio input "true"
click at [261, 293] on div "I am congratulated with a fist bump after a job well done" at bounding box center [234, 269] width 132 height 47
click at [168, 280] on input "I am congratulated with a fist bump after a job well done" at bounding box center [157, 269] width 21 height 21
radio input "false"
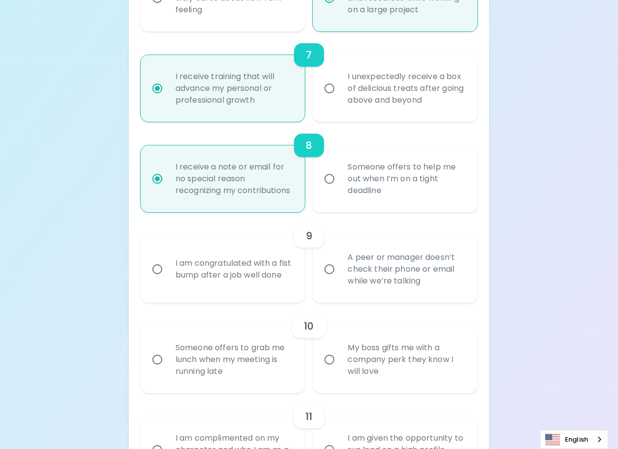
radio input "false"
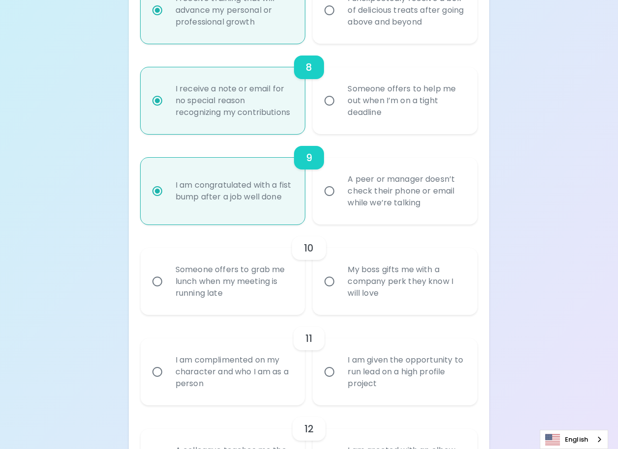
scroll to position [837, 0]
radio input "true"
click at [248, 304] on div "Someone offers to grab me lunch when my meeting is running late" at bounding box center [234, 281] width 132 height 59
click at [168, 291] on input "Someone offers to grab me lunch when my meeting is running late" at bounding box center [157, 281] width 21 height 21
radio input "false"
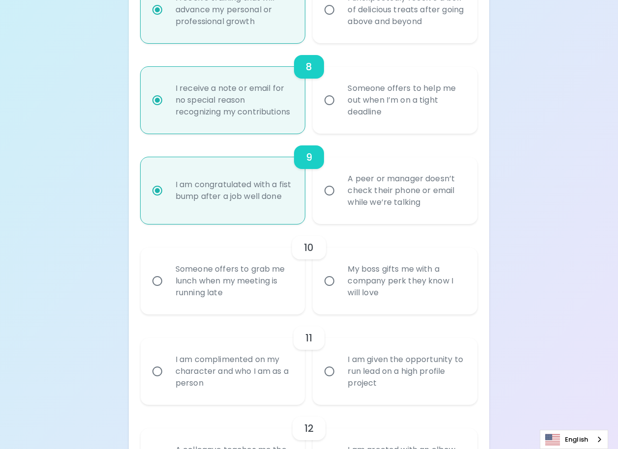
radio input "false"
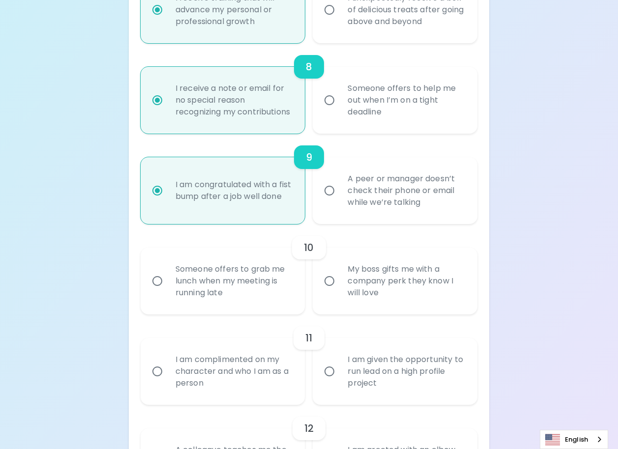
radio input "false"
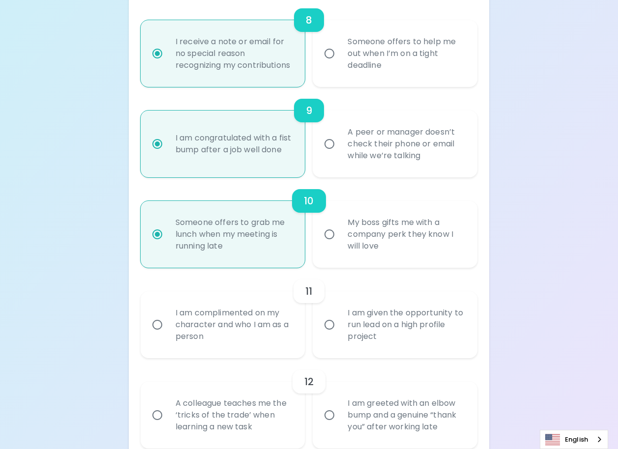
scroll to position [916, 0]
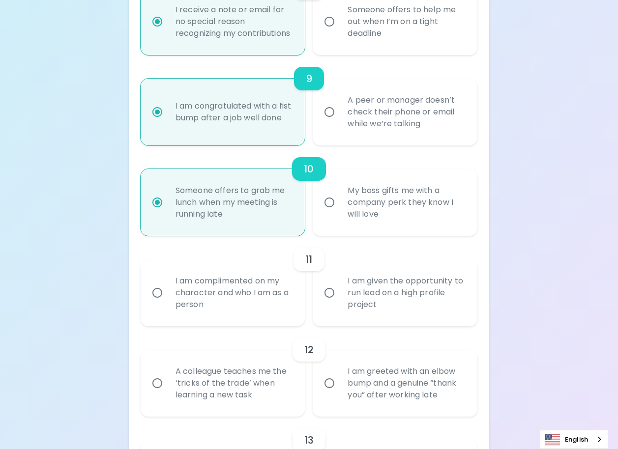
radio input "true"
click at [398, 318] on div "I am given the opportunity to run lead on a high profile project" at bounding box center [406, 292] width 132 height 59
click at [340, 303] on input "I am given the opportunity to run lead on a high profile project" at bounding box center [329, 293] width 21 height 21
radio input "false"
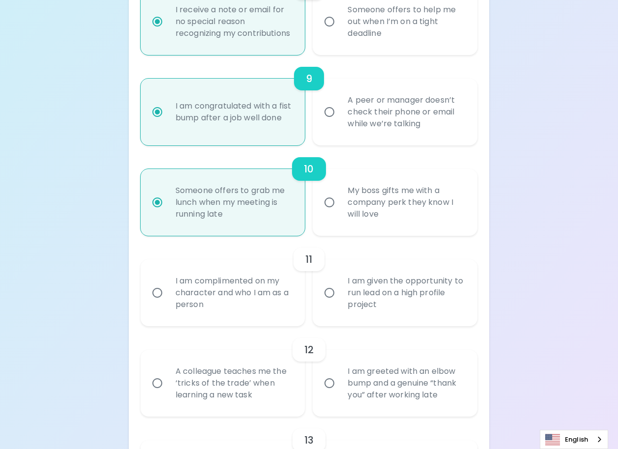
radio input "false"
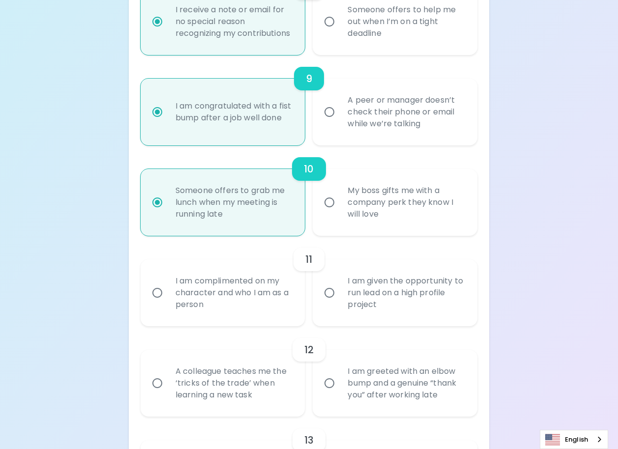
radio input "false"
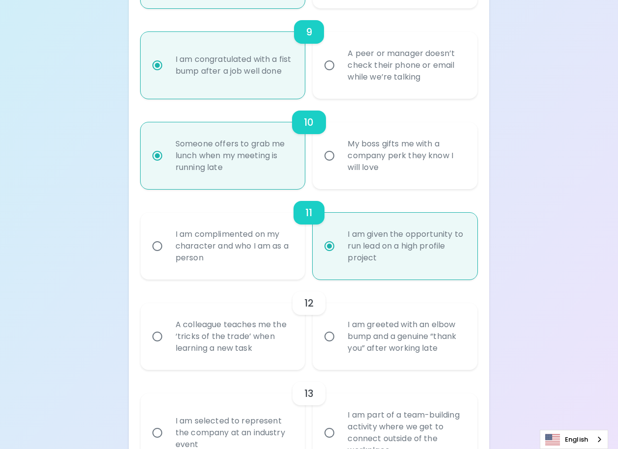
scroll to position [994, 0]
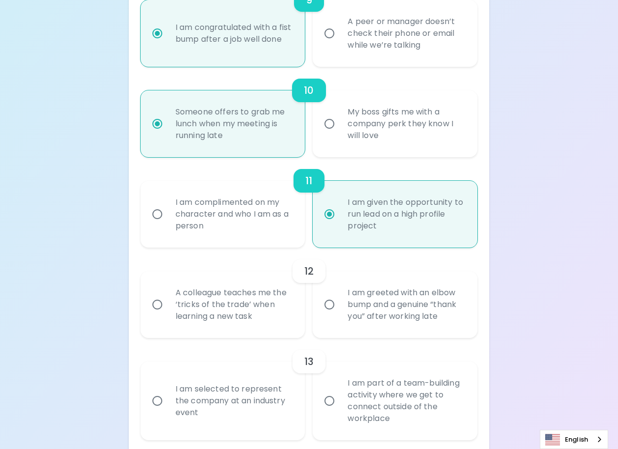
radio input "true"
click at [207, 190] on div "11" at bounding box center [309, 181] width 337 height 24
click at [225, 238] on div "I am complimented on my character and who I am as a person" at bounding box center [234, 214] width 132 height 59
click at [168, 225] on input "I am complimented on my character and who I am as a person" at bounding box center [157, 214] width 21 height 21
radio input "false"
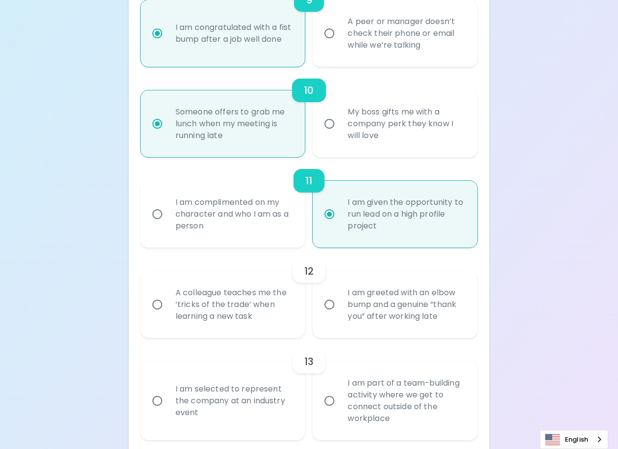
radio input "false"
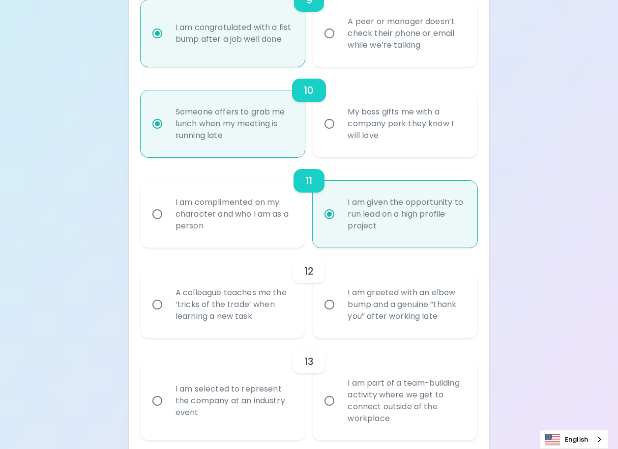
radio input "false"
radio input "true"
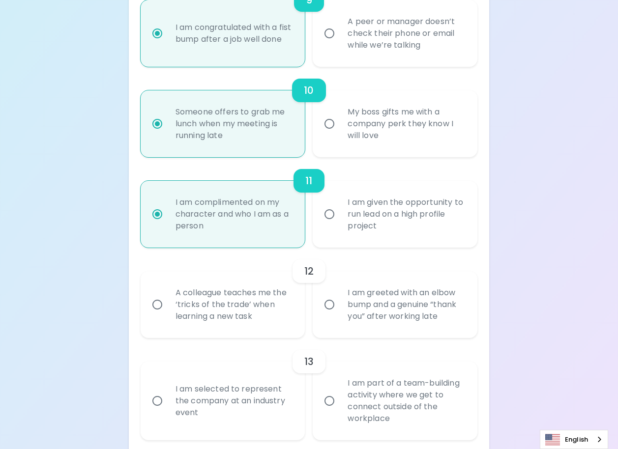
radio input "true"
click at [234, 314] on div "A colleague teaches me the ‘tricks of the trade’ when learning a new task" at bounding box center [234, 304] width 132 height 59
click at [168, 314] on input "A colleague teaches me the ‘tricks of the trade’ when learning a new task" at bounding box center [157, 304] width 21 height 21
radio input "false"
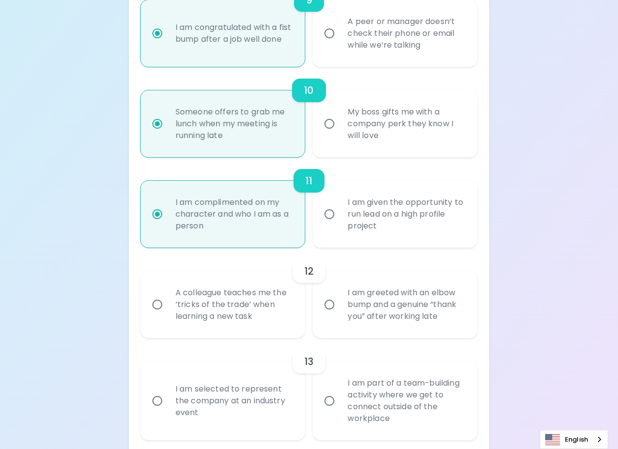
radio input "false"
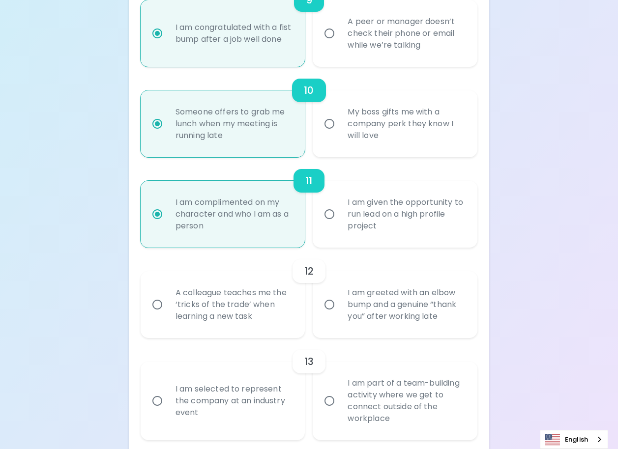
radio input "false"
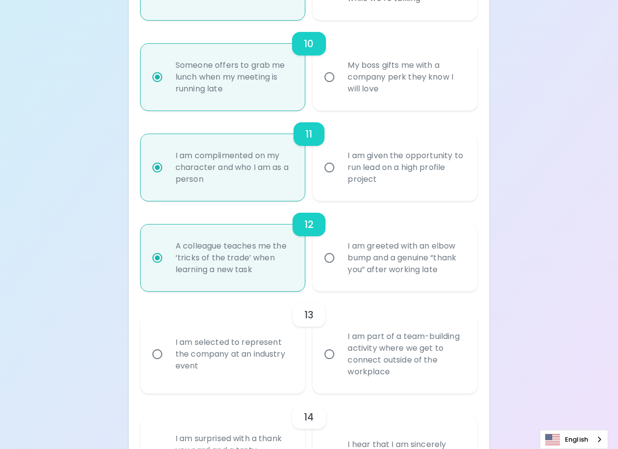
scroll to position [1073, 0]
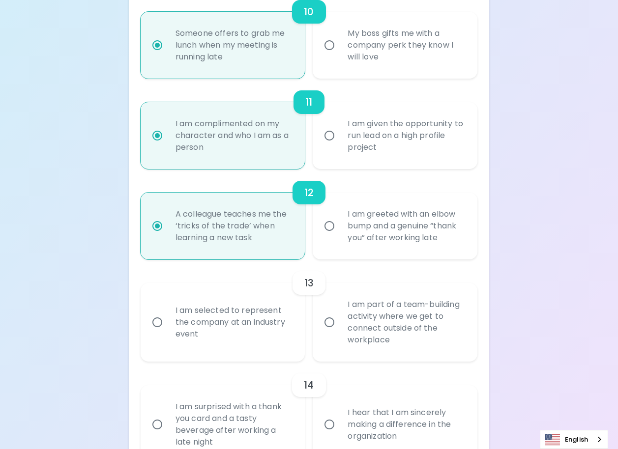
radio input "true"
click at [406, 332] on div "I am part of a team-building activity where we get to connect outside of the wo…" at bounding box center [406, 322] width 132 height 71
click at [340, 332] on input "I am part of a team-building activity where we get to connect outside of the wo…" at bounding box center [329, 322] width 21 height 21
radio input "false"
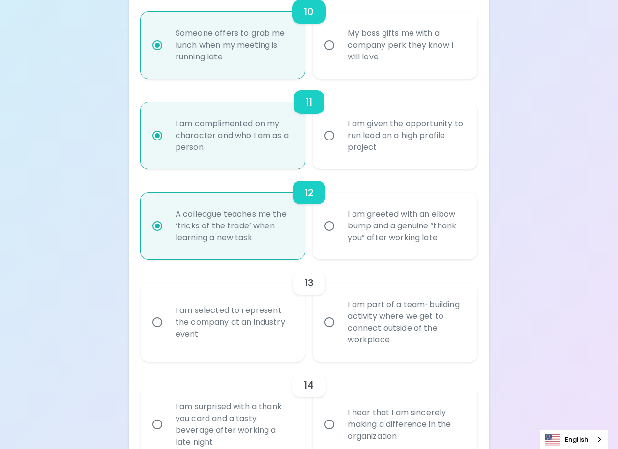
radio input "false"
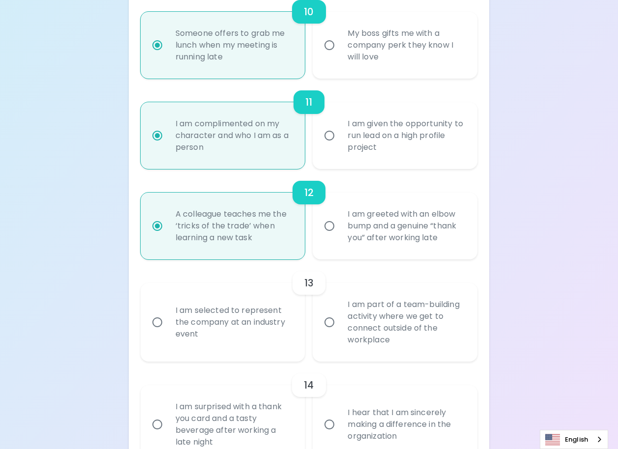
radio input "false"
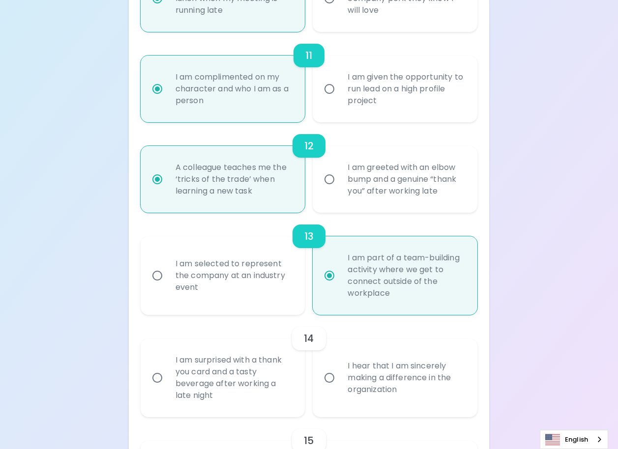
scroll to position [1152, 0]
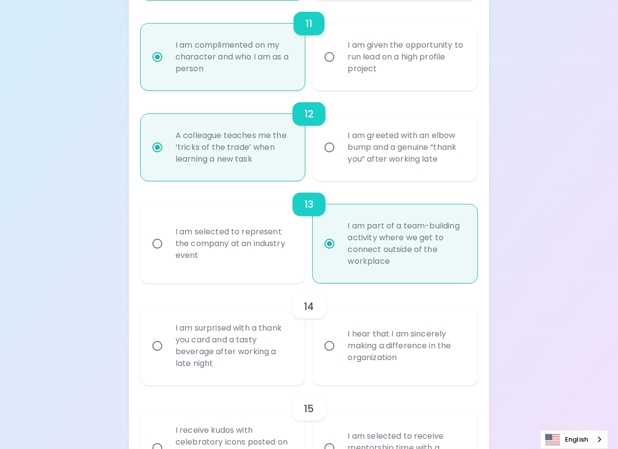
radio input "true"
click at [404, 372] on div "I hear that I am sincerely making a difference in the organization" at bounding box center [406, 346] width 132 height 59
click at [340, 356] on input "I hear that I am sincerely making a difference in the organization" at bounding box center [329, 346] width 21 height 21
radio input "false"
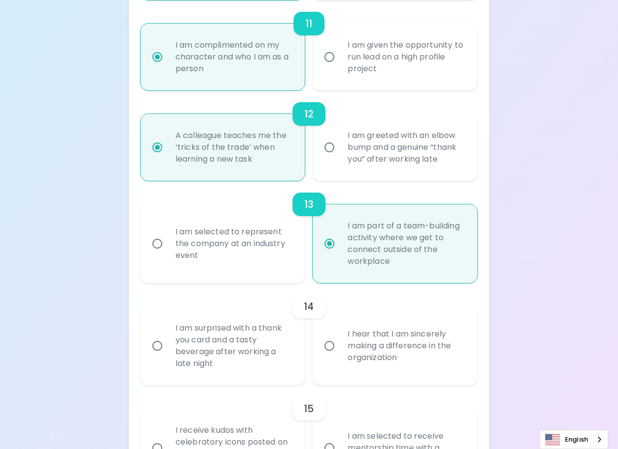
radio input "false"
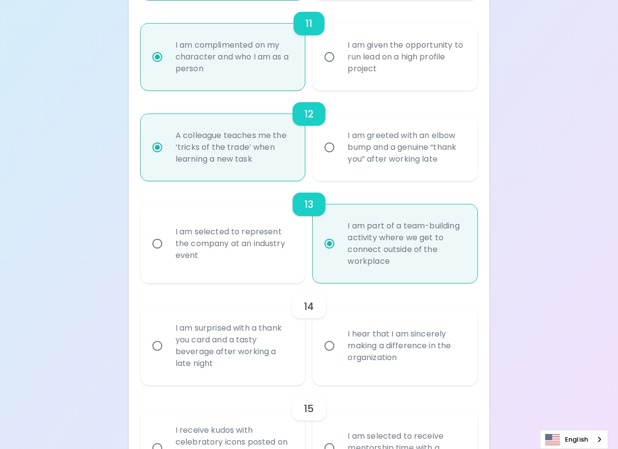
radio input "false"
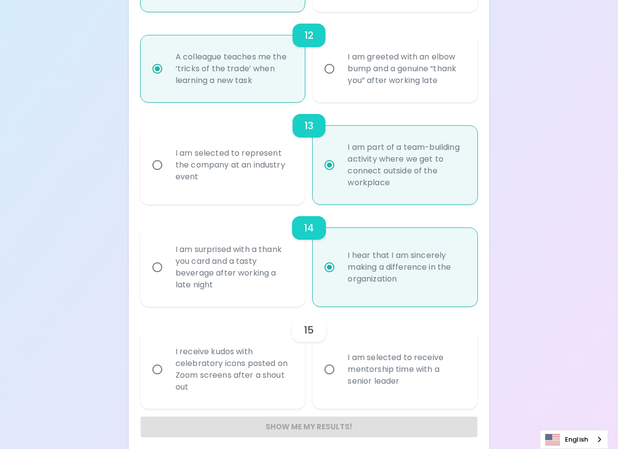
scroll to position [1250, 0]
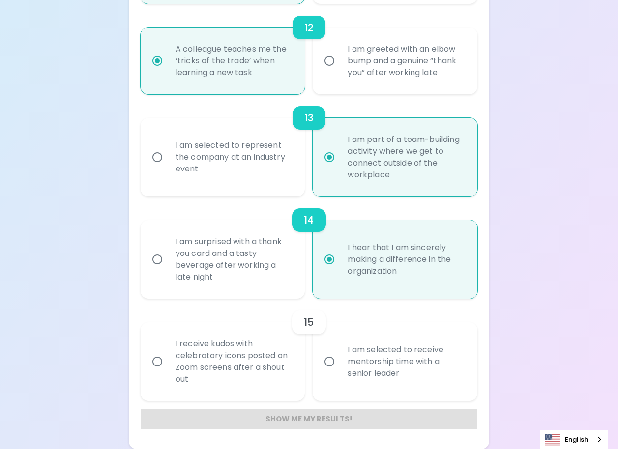
radio input "true"
click at [253, 366] on div "I receive kudos with celebratory icons posted on Zoom screens after a shout out" at bounding box center [234, 361] width 132 height 71
click at [168, 366] on input "I receive kudos with celebratory icons posted on Zoom screens after a shout out" at bounding box center [157, 361] width 21 height 21
radio input "false"
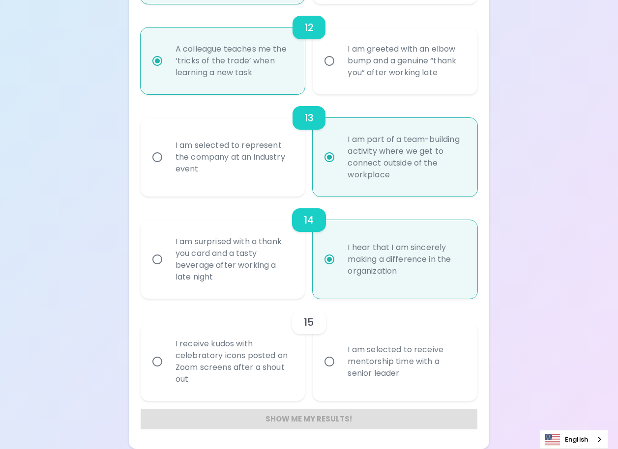
radio input "false"
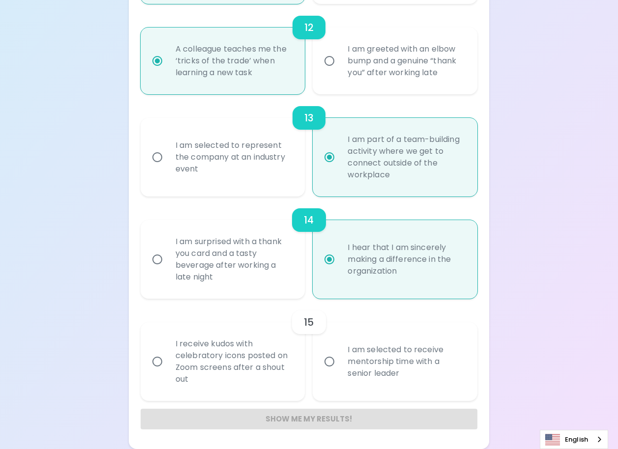
radio input "false"
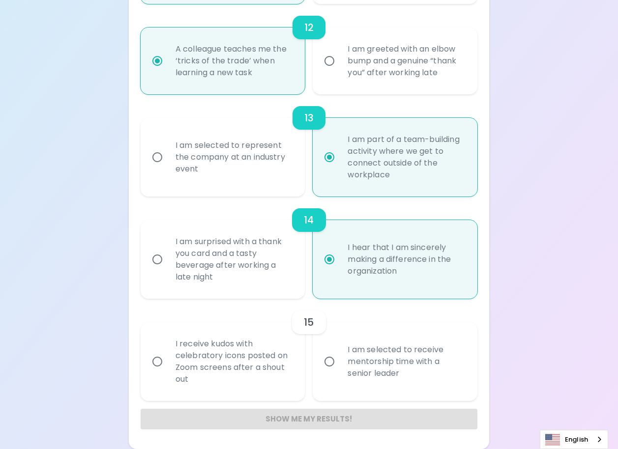
radio input "false"
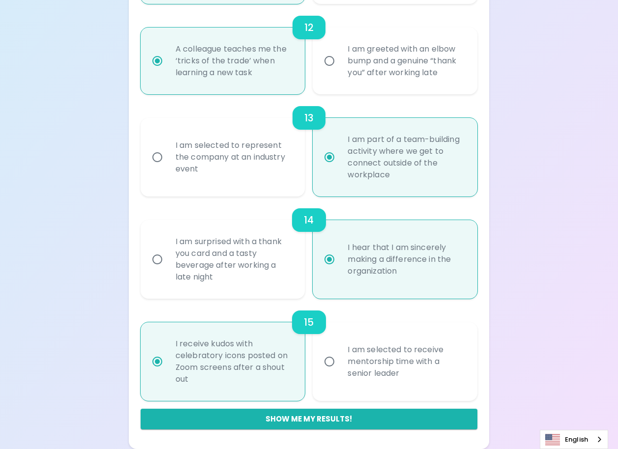
radio input "true"
click at [369, 367] on div "I am selected to receive mentorship time with a senior leader" at bounding box center [406, 361] width 132 height 59
click at [340, 367] on input "I am selected to receive mentorship time with a senior leader" at bounding box center [329, 361] width 21 height 21
radio input "false"
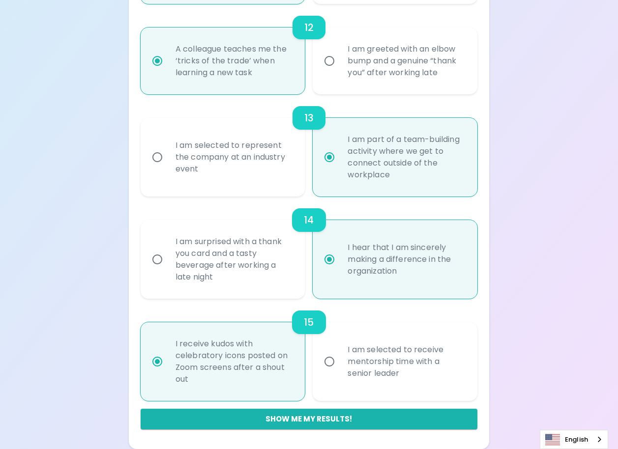
radio input "false"
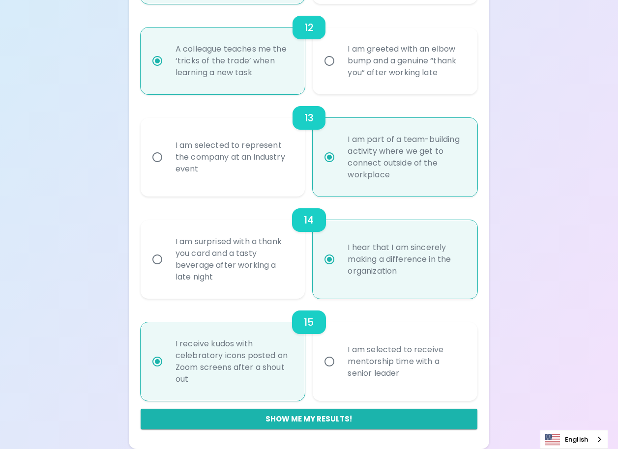
radio input "false"
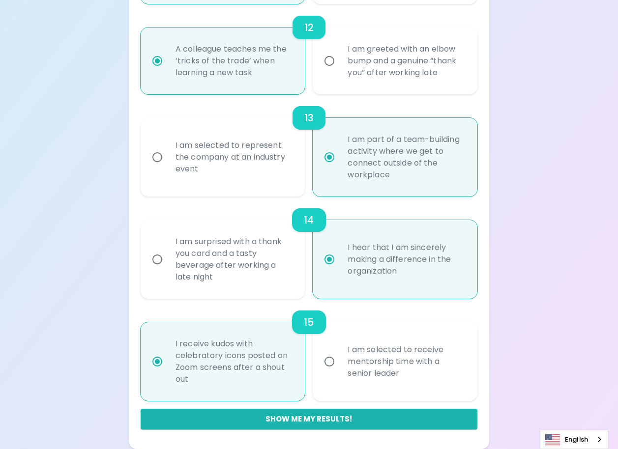
radio input "false"
radio input "true"
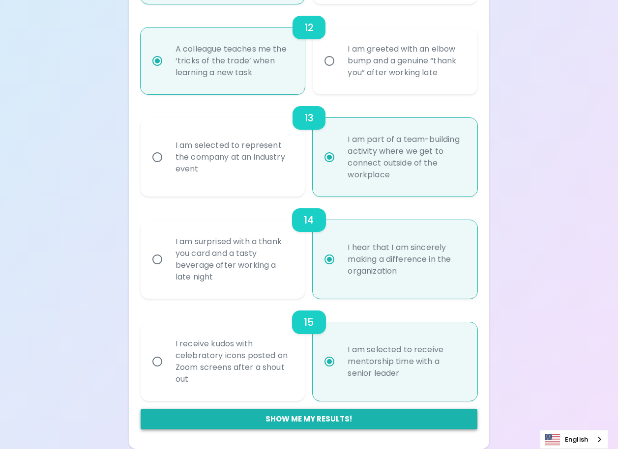
radio input "true"
click at [372, 417] on button "Show me my results!" at bounding box center [309, 419] width 337 height 21
radio input "false"
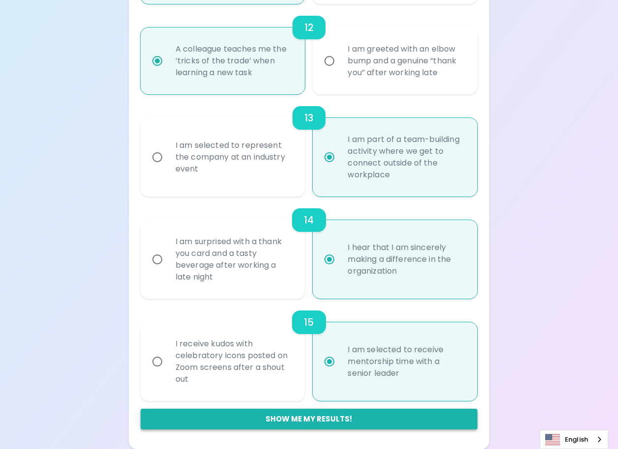
radio input "false"
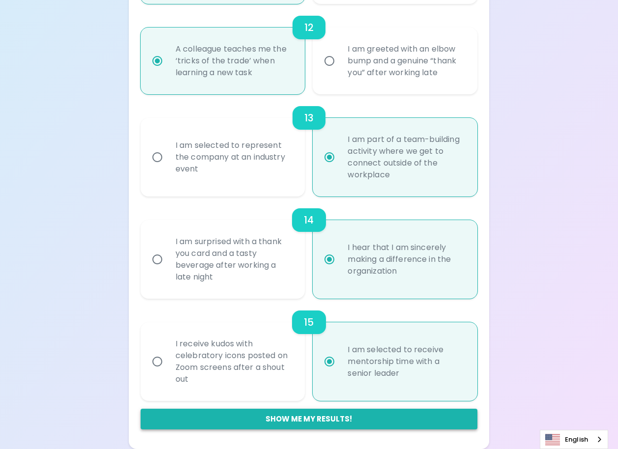
radio input "false"
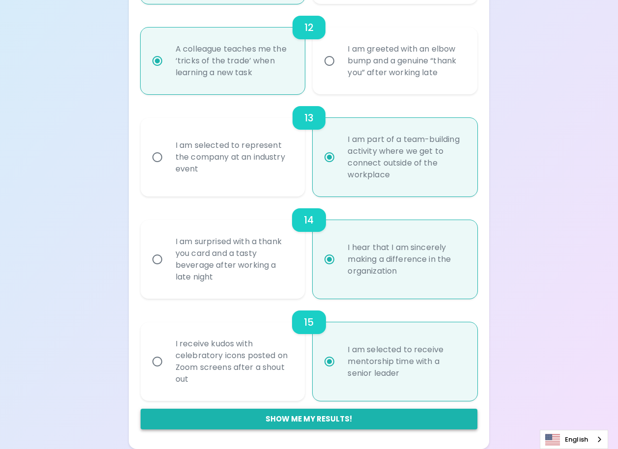
radio input "false"
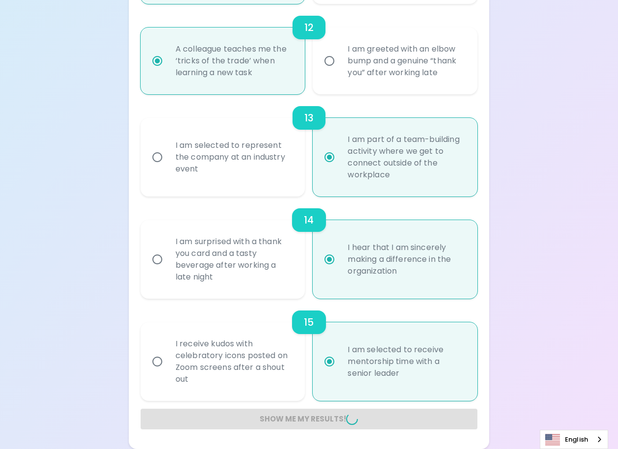
radio input "false"
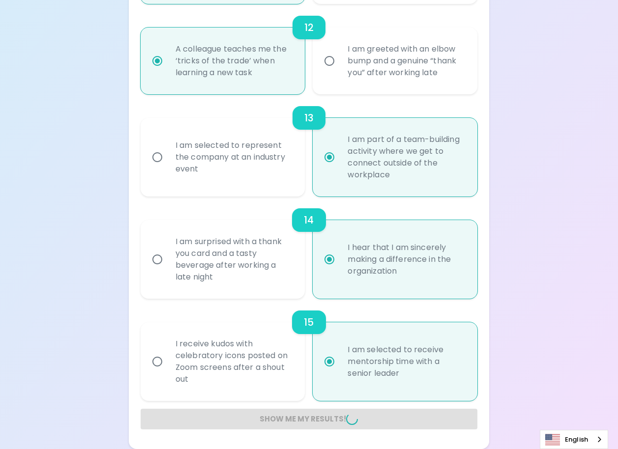
radio input "false"
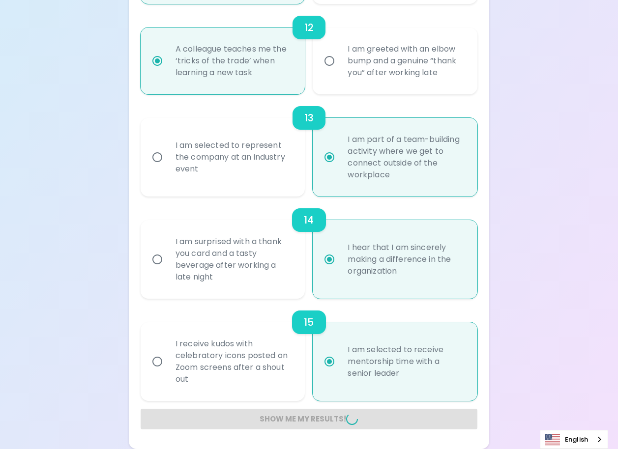
radio input "false"
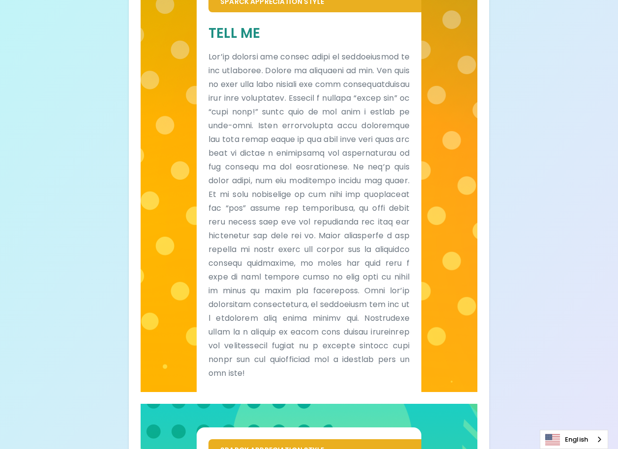
scroll to position [98, 0]
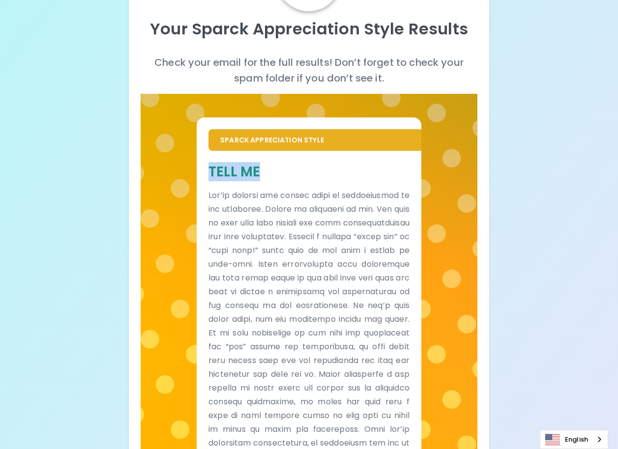
drag, startPoint x: 207, startPoint y: 167, endPoint x: 265, endPoint y: 173, distance: 57.9
click at [265, 173] on div "Tell Me" at bounding box center [309, 341] width 225 height 380
copy h5 "Tell Me"
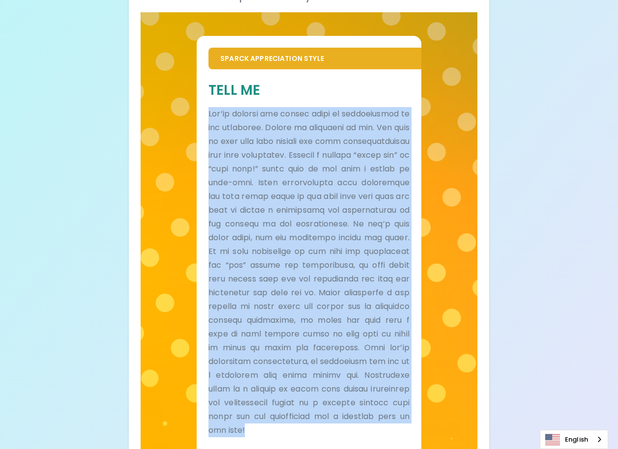
scroll to position [262, 0]
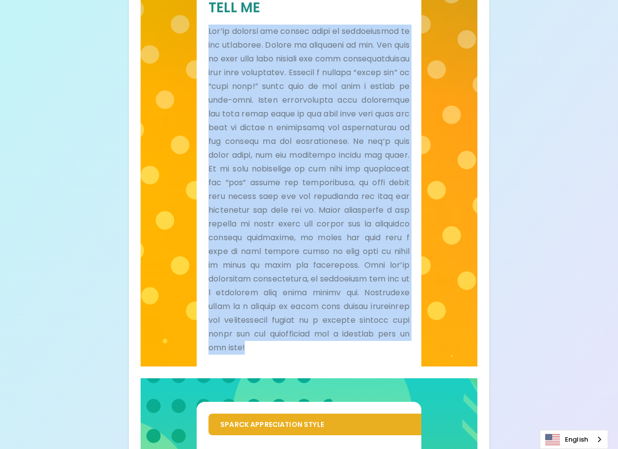
drag, startPoint x: 280, startPoint y: 208, endPoint x: 372, endPoint y: 370, distance: 186.4
click at [372, 367] on div "Tell Me" at bounding box center [309, 177] width 225 height 380
copy p "Lor’ip dolorsi ame consec adipi el seddoeiusmod te inc utlaboree. Dolore ma ali…"
